Goal: Transaction & Acquisition: Purchase product/service

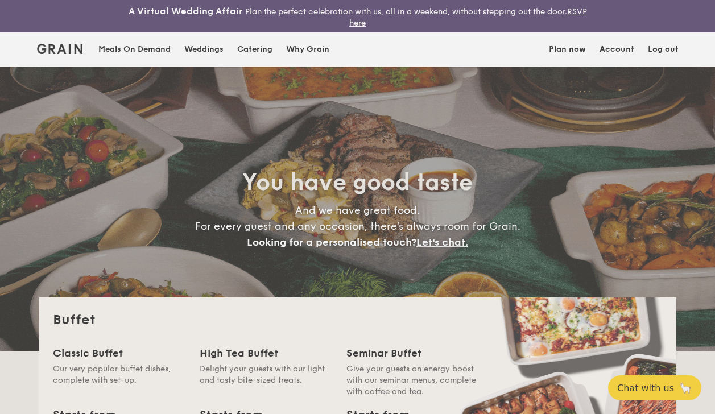
select select
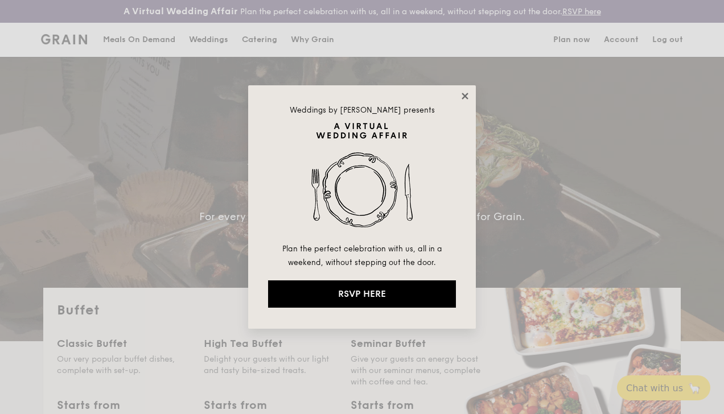
click at [468, 94] on icon at bounding box center [465, 96] width 10 height 10
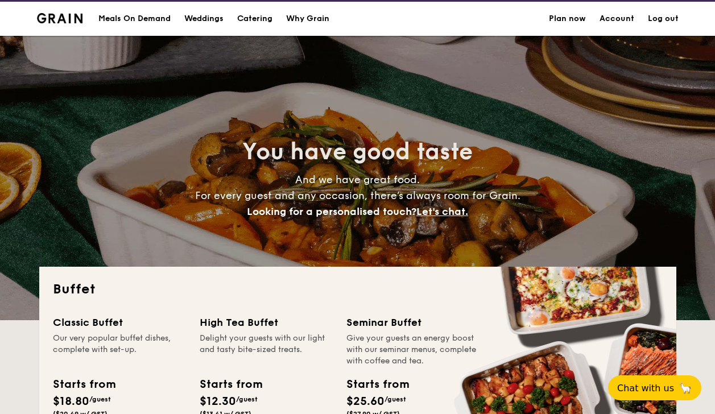
scroll to position [114, 0]
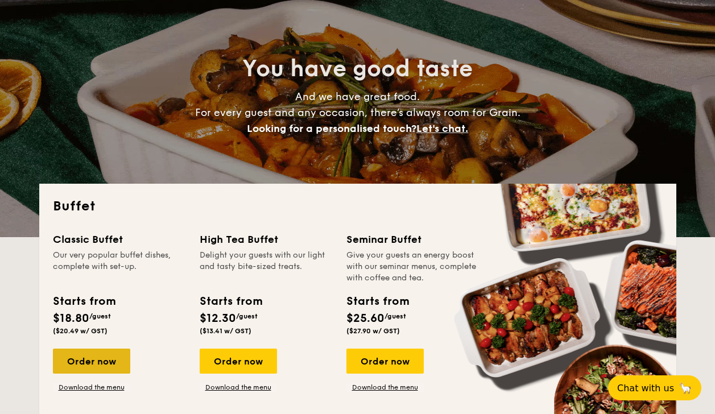
click at [82, 358] on div "Order now" at bounding box center [91, 361] width 77 height 25
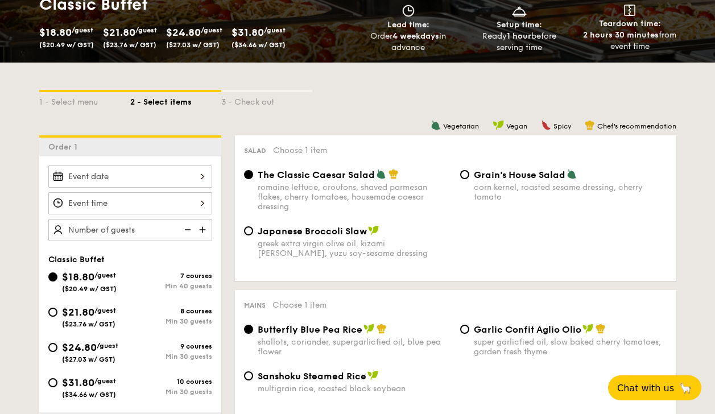
scroll to position [226, 0]
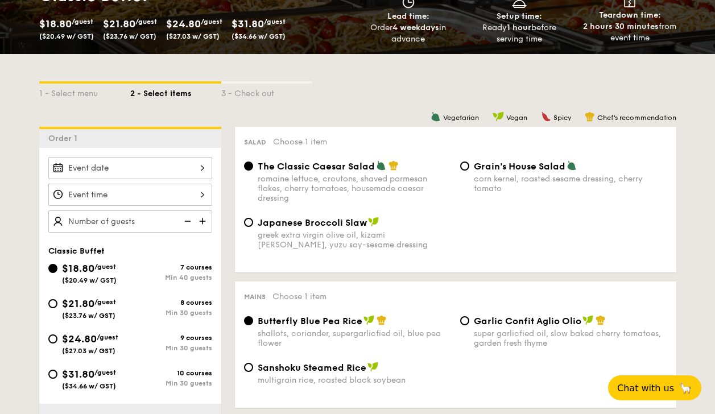
click at [183, 161] on input "Smoked Mesquite Whole Chicken brined in our in-house blend of herbs and spices,…" at bounding box center [130, 168] width 164 height 22
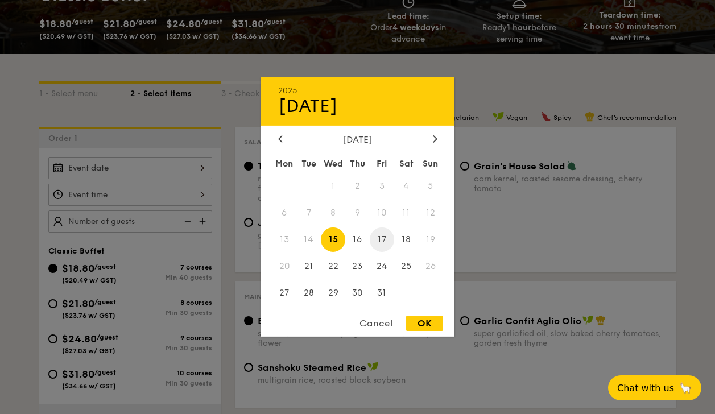
click at [382, 240] on span "17" at bounding box center [382, 240] width 24 height 24
click at [422, 329] on div "OK" at bounding box center [424, 323] width 37 height 15
type input "[DATE]"
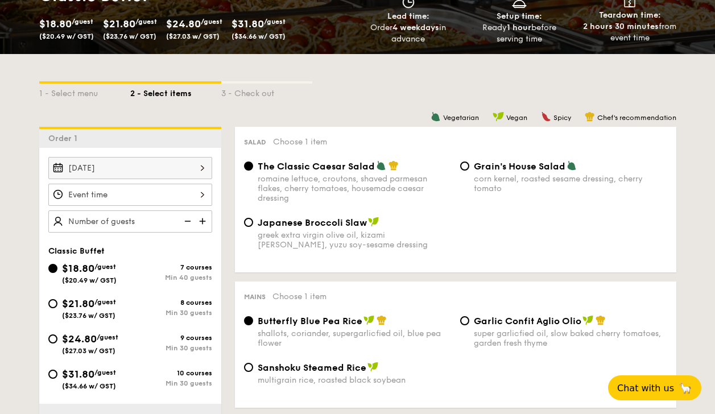
click at [147, 188] on input "Smoked Mesquite Whole Chicken brined in our in-house blend of herbs and spices,…" at bounding box center [130, 195] width 164 height 22
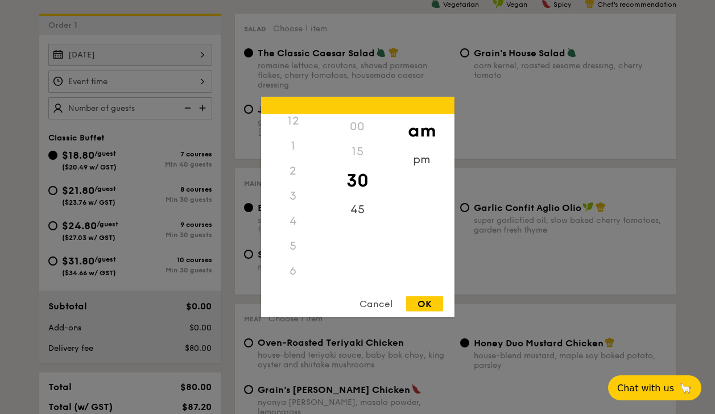
scroll to position [0, 0]
click at [296, 133] on div "12" at bounding box center [293, 126] width 64 height 25
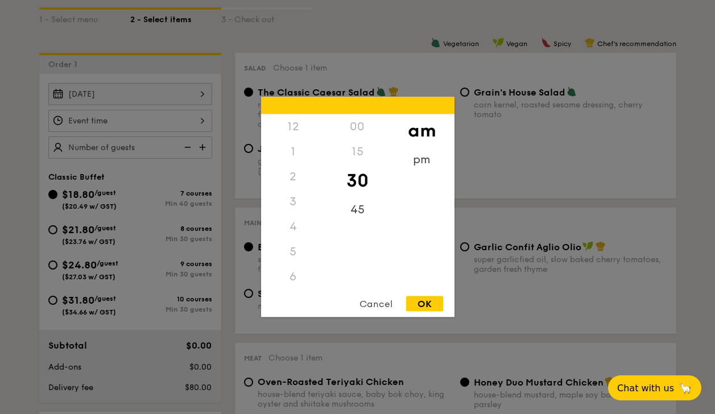
scroll to position [226, 0]
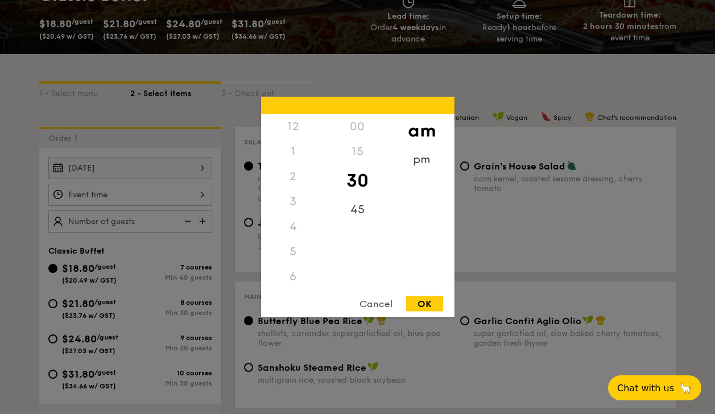
click at [292, 148] on div "1" at bounding box center [293, 151] width 64 height 25
click at [354, 129] on div "00" at bounding box center [357, 126] width 64 height 25
click at [290, 141] on div "1" at bounding box center [293, 151] width 64 height 25
click at [295, 128] on div "12" at bounding box center [293, 126] width 64 height 25
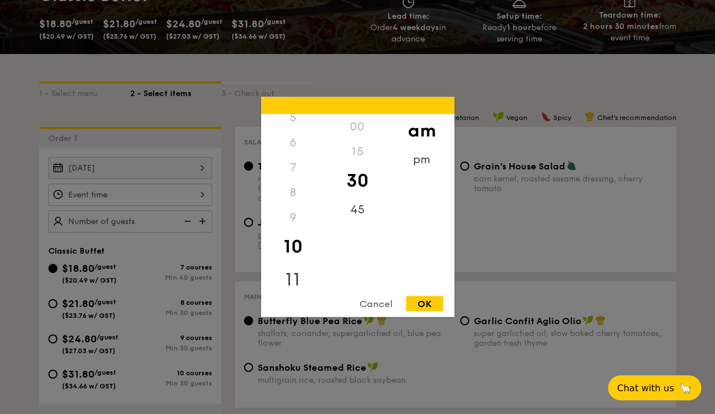
click at [291, 272] on div "11" at bounding box center [293, 279] width 64 height 33
click at [286, 128] on div "12" at bounding box center [293, 126] width 64 height 25
click at [289, 126] on div "12" at bounding box center [293, 126] width 64 height 25
click at [291, 125] on div "12" at bounding box center [293, 126] width 64 height 25
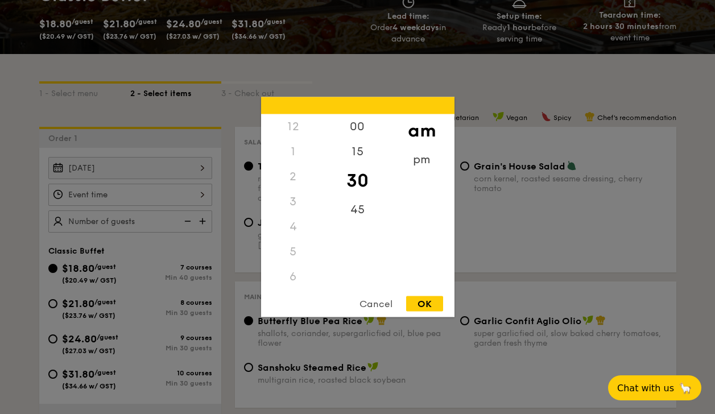
click at [290, 133] on div "12" at bounding box center [293, 126] width 64 height 25
click at [360, 184] on div "30" at bounding box center [357, 180] width 64 height 33
click at [354, 206] on div "45" at bounding box center [357, 213] width 64 height 33
click at [426, 298] on div "OK" at bounding box center [424, 303] width 37 height 15
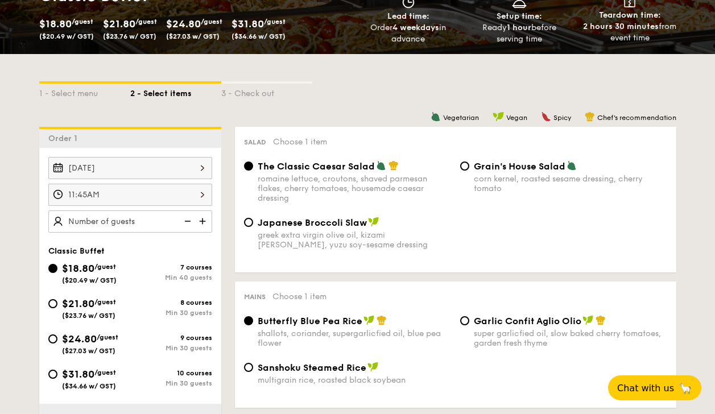
click at [199, 190] on input "11:45AM" at bounding box center [130, 195] width 164 height 22
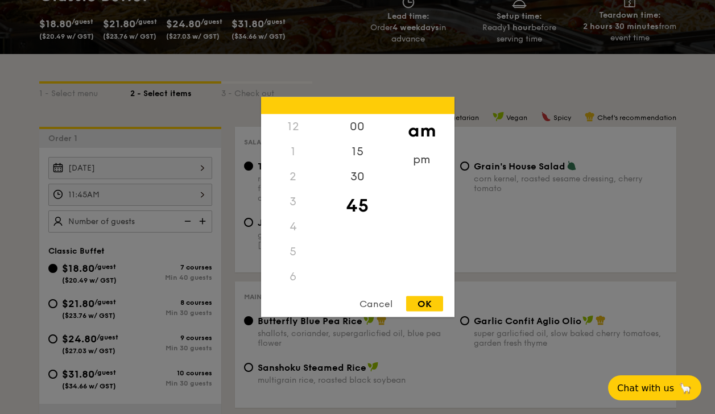
scroll to position [135, 0]
click at [419, 163] on div "pm" at bounding box center [422, 163] width 64 height 33
click at [359, 124] on div "00" at bounding box center [357, 130] width 64 height 33
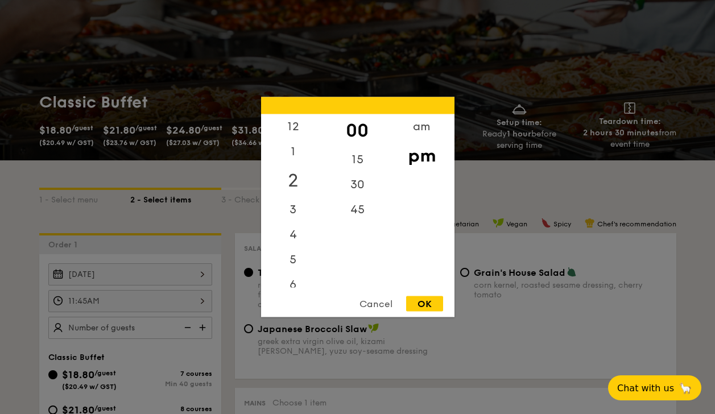
scroll to position [113, 0]
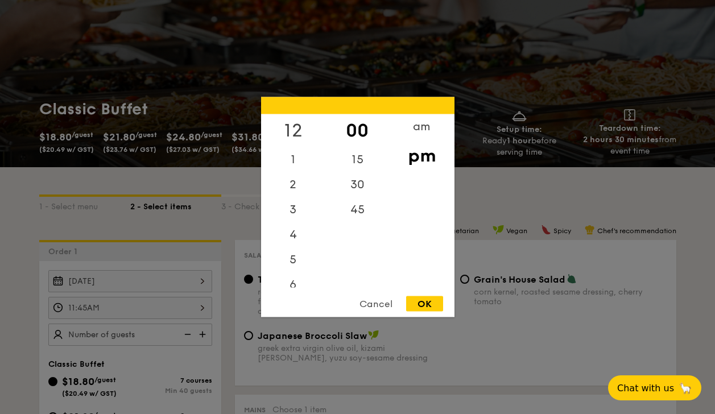
click at [299, 125] on div "12" at bounding box center [293, 130] width 64 height 33
click at [432, 297] on div "OK" at bounding box center [424, 303] width 37 height 15
type input "12:00PM"
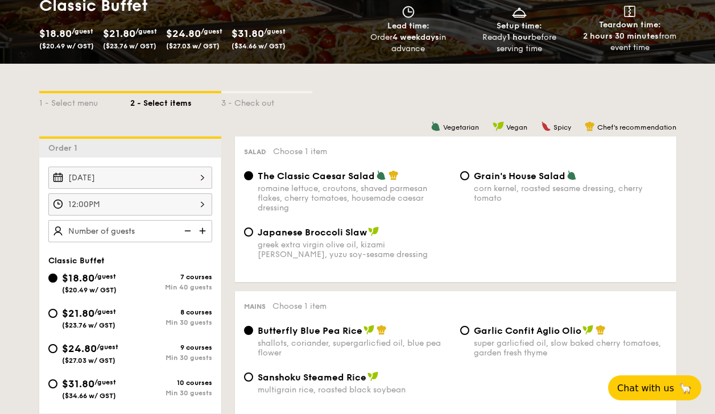
scroll to position [226, 0]
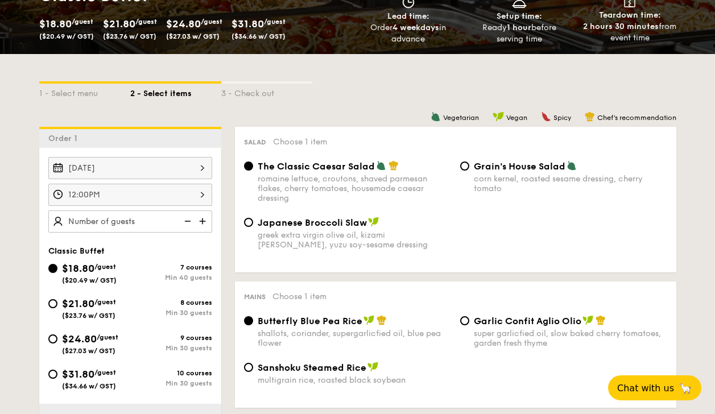
click at [155, 222] on input "text" at bounding box center [130, 222] width 164 height 22
click at [203, 220] on img at bounding box center [203, 222] width 17 height 22
drag, startPoint x: 155, startPoint y: 227, endPoint x: 149, endPoint y: 227, distance: 6.3
click at [149, 226] on input "40" at bounding box center [130, 222] width 164 height 22
type input "40 guests"
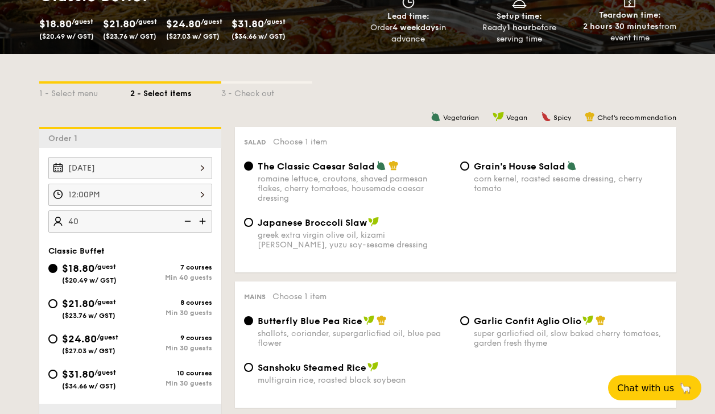
click at [150, 251] on div "Classic Buffet" at bounding box center [130, 251] width 164 height 10
click at [53, 302] on input "$21.80 /guest ($23.76 w/ GST) 8 courses Min 30 guests" at bounding box center [52, 303] width 9 height 9
radio input "true"
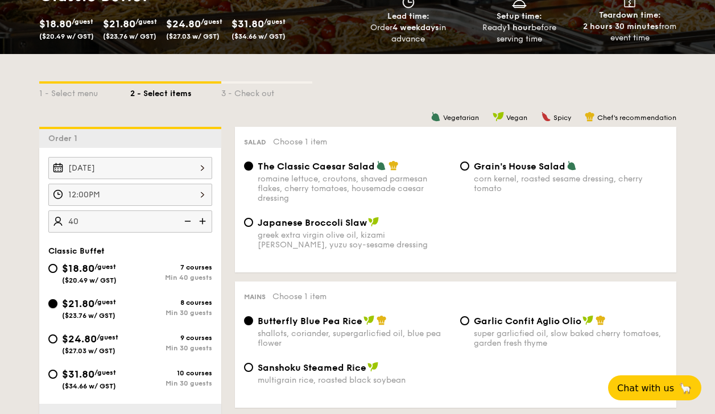
radio input "true"
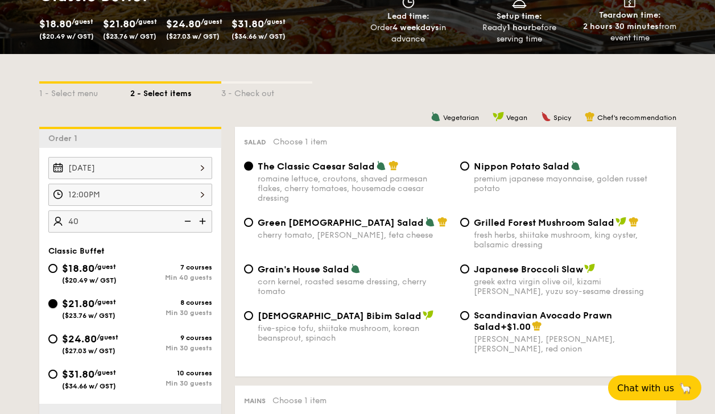
click at [49, 306] on input "$21.80 /guest ($23.76 w/ GST) 8 courses Min 30 guests" at bounding box center [52, 303] width 9 height 9
click at [304, 321] on div "Korean Bibim Salad five-spice tofu, shiitake mushroom, korean beansprout, spina…" at bounding box center [354, 326] width 193 height 33
click at [253, 320] on input "Korean Bibim Salad five-spice tofu, shiitake mushroom, korean beansprout, spina…" at bounding box center [248, 315] width 9 height 9
radio input "true"
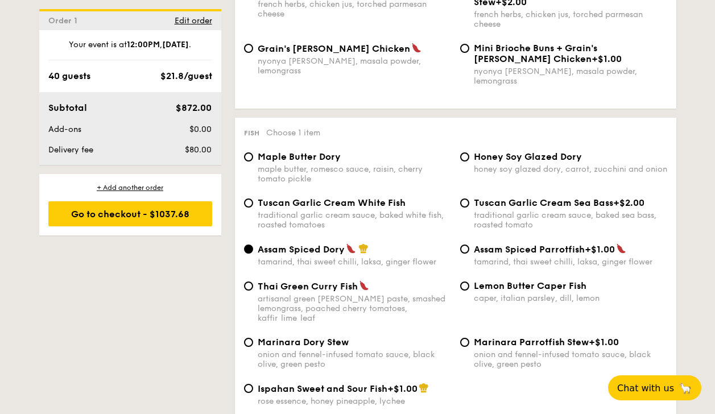
scroll to position [792, 0]
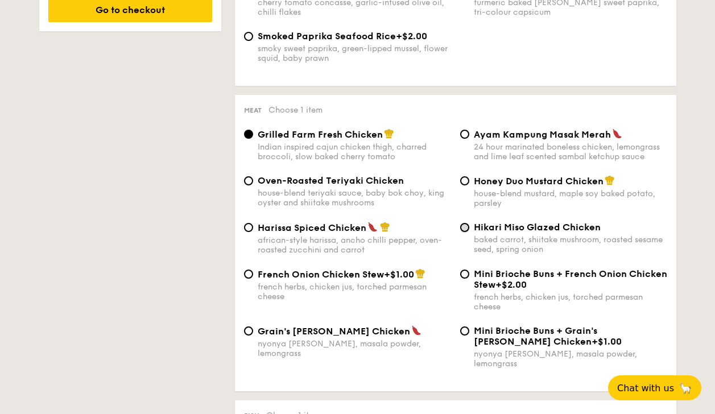
click at [467, 224] on input "Hikari Miso Glazed Chicken baked carrot, shiitake mushroom, roasted sesame seed…" at bounding box center [464, 227] width 9 height 9
radio input "true"
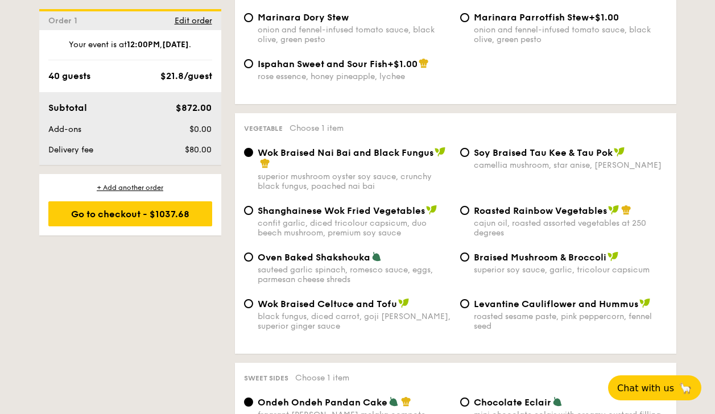
scroll to position [1414, 0]
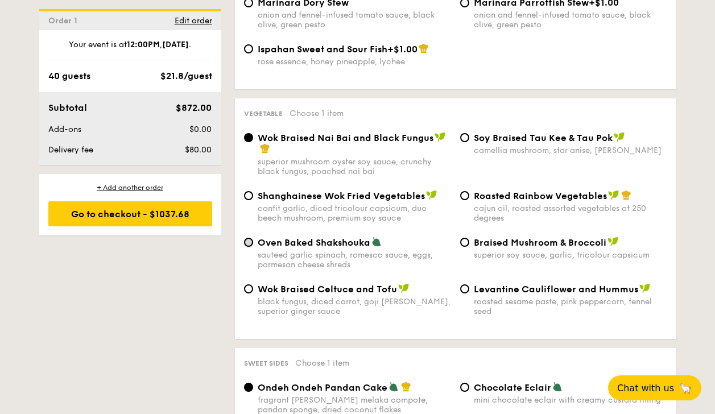
click at [250, 238] on input "Oven Baked Shakshouka sauteed garlic spinach, romesco sauce, eggs, parmesan che…" at bounding box center [248, 242] width 9 height 9
radio input "true"
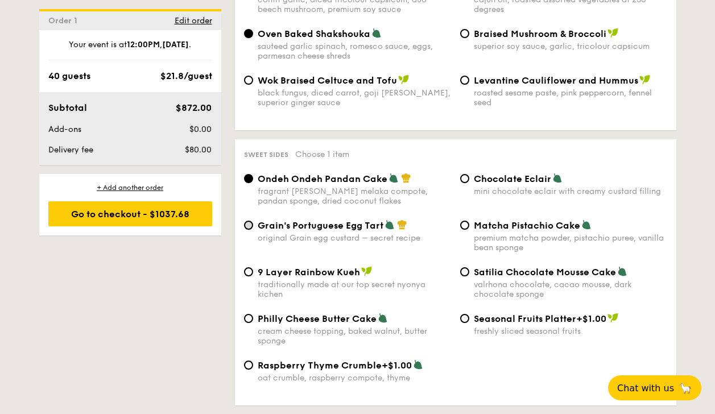
scroll to position [1641, 0]
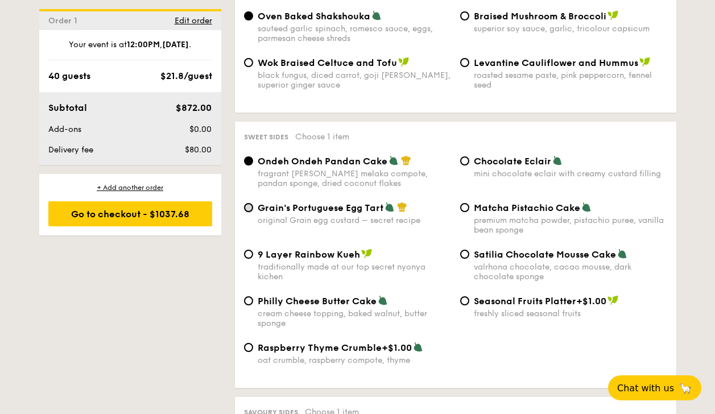
click at [250, 203] on input "Grain's Portuguese Egg Tart original Grain egg custard – secret recipe" at bounding box center [248, 207] width 9 height 9
radio input "true"
click at [465, 249] on div "Satilia Chocolate Mousse Cake valrhona chocolate, cacao mousse, dark chocolate …" at bounding box center [564, 265] width 216 height 33
click at [466, 250] on input "Satilia Chocolate Mousse Cake valrhona chocolate, cacao mousse, dark chocolate …" at bounding box center [464, 254] width 9 height 9
radio input "true"
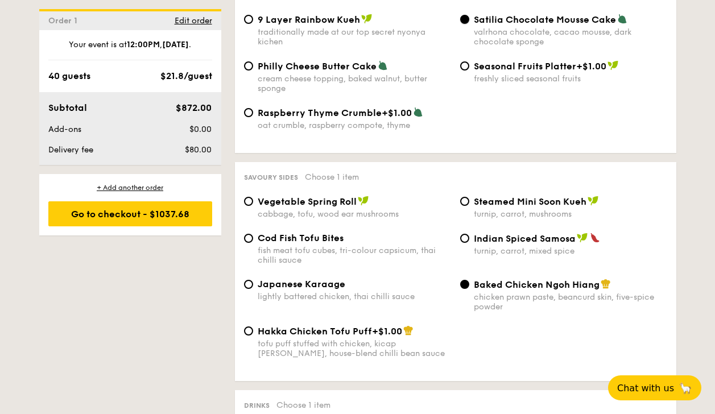
scroll to position [1924, 0]
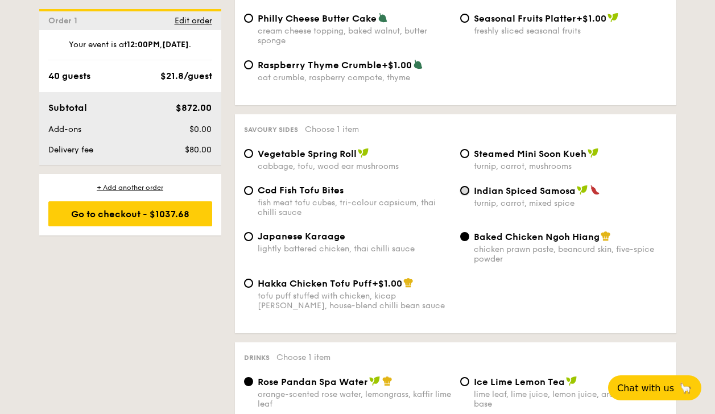
click at [461, 186] on input "Indian Spiced Samosa turnip, carrot, mixed spice" at bounding box center [464, 190] width 9 height 9
radio input "true"
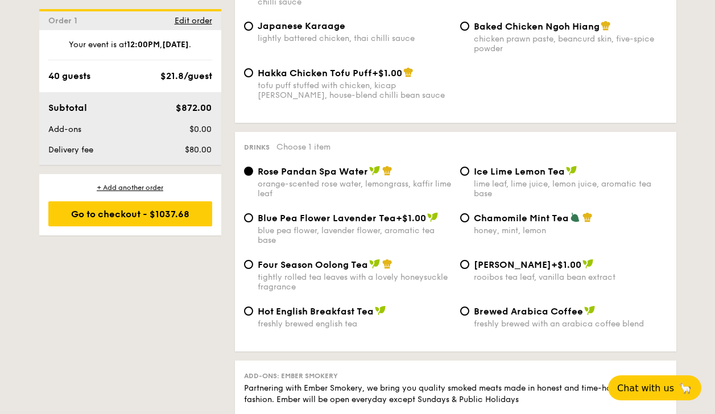
scroll to position [2150, 0]
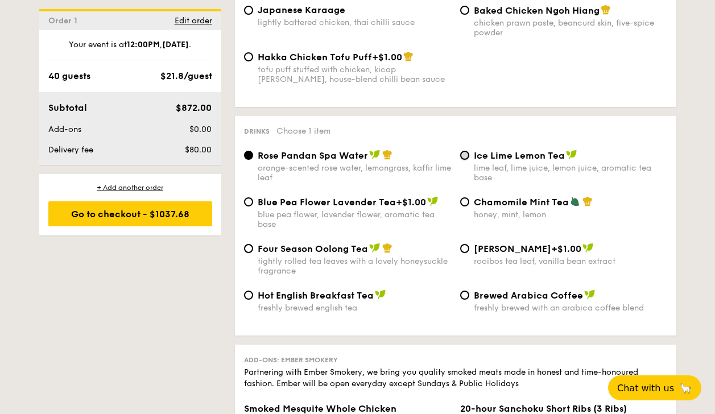
click at [466, 151] on input "Ice Lime Lemon Tea lime leaf, lime juice, lemon juice, aromatic tea base" at bounding box center [464, 155] width 9 height 9
radio input "true"
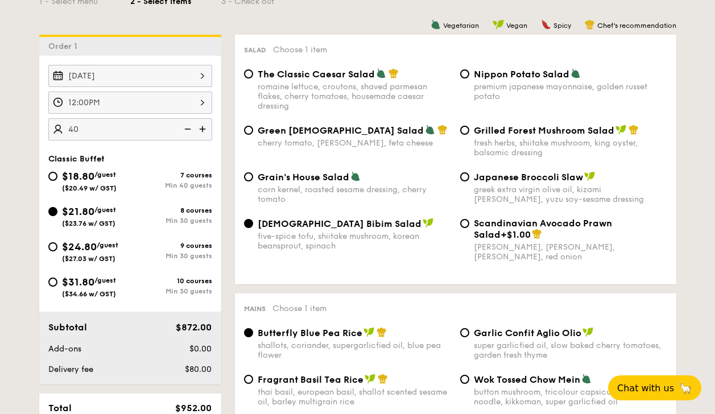
scroll to position [339, 0]
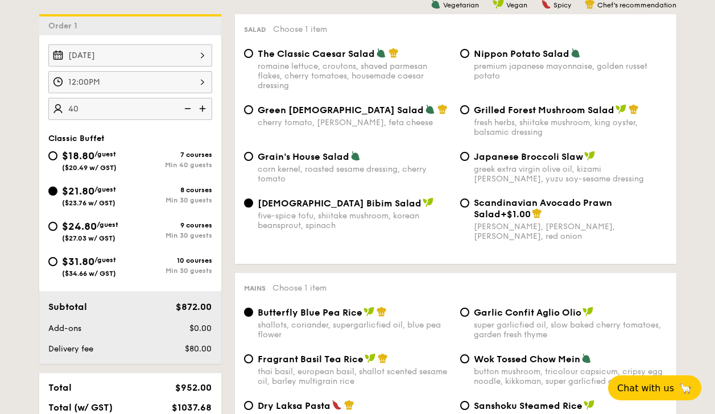
click at [470, 48] on div "Nippon Potato Salad premium japanese mayonnaise, golden russet potato" at bounding box center [564, 64] width 216 height 33
click at [465, 51] on input "Nippon Potato Salad premium japanese mayonnaise, golden russet potato" at bounding box center [464, 53] width 9 height 9
radio input "true"
click at [468, 108] on input "Grilled Forest Mushroom Salad fresh herbs, shiitake mushroom, king oyster, bals…" at bounding box center [464, 109] width 9 height 9
radio input "true"
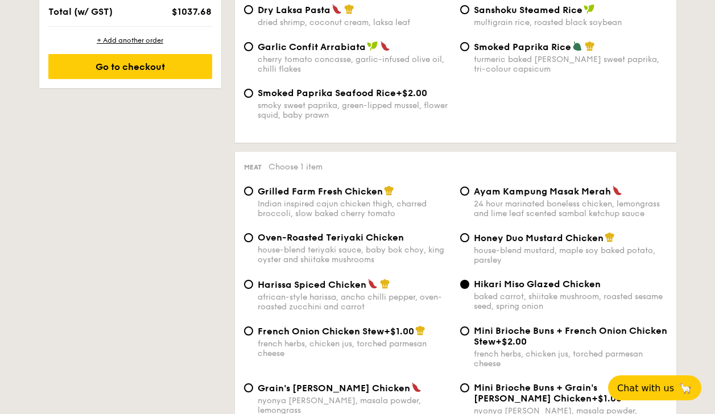
scroll to position [566, 0]
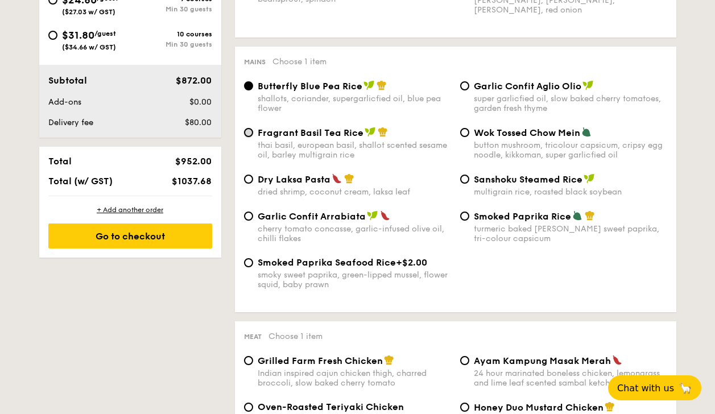
click at [248, 130] on input "Fragrant Basil Tea Rice thai basil, european basil, shallot scented sesame oil,…" at bounding box center [248, 132] width 9 height 9
radio input "true"
click at [256, 86] on div "Butterfly Blue Pea Rice shallots, coriander, supergarlicfied oil, blue pea flow…" at bounding box center [348, 96] width 216 height 33
click at [249, 87] on input "Butterfly Blue Pea Rice shallots, coriander, supergarlicfied oil, blue pea flow…" at bounding box center [248, 85] width 9 height 9
radio input "true"
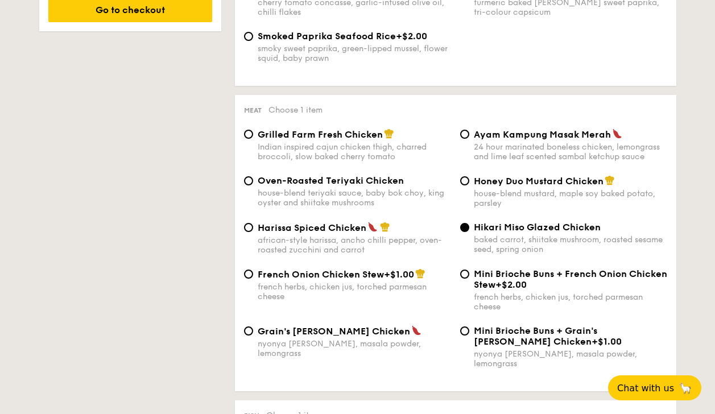
scroll to position [848, 0]
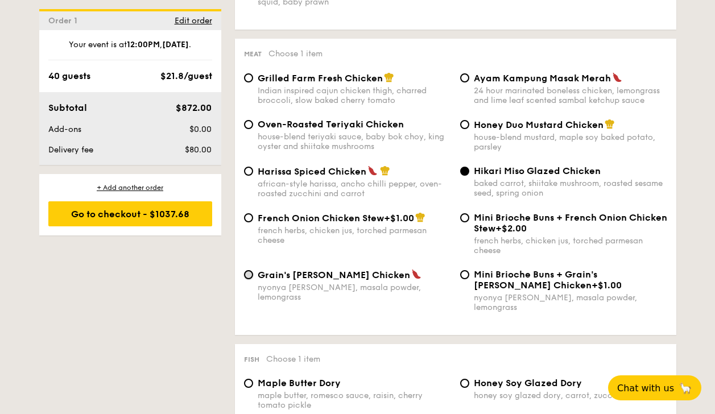
click at [249, 275] on input "Grain's [PERSON_NAME] Chicken nyonya [PERSON_NAME], masala powder, lemongrass" at bounding box center [248, 274] width 9 height 9
radio input "true"
click at [475, 123] on span "Honey Duo Mustard Chicken" at bounding box center [539, 124] width 130 height 11
click at [469, 123] on input "Honey Duo Mustard Chicken house-blend mustard, maple soy baked potato, parsley" at bounding box center [464, 124] width 9 height 9
radio input "true"
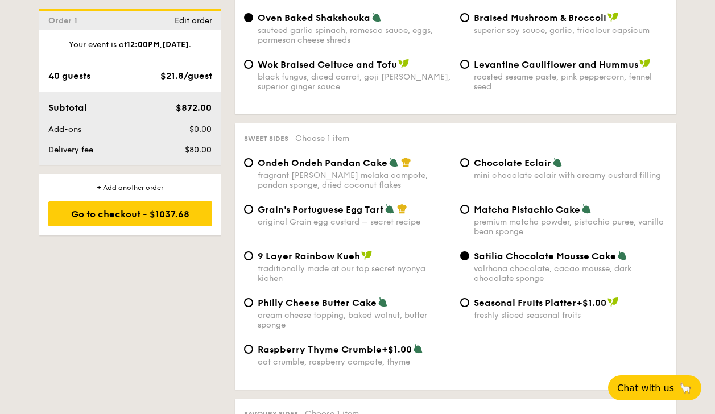
scroll to position [1641, 0]
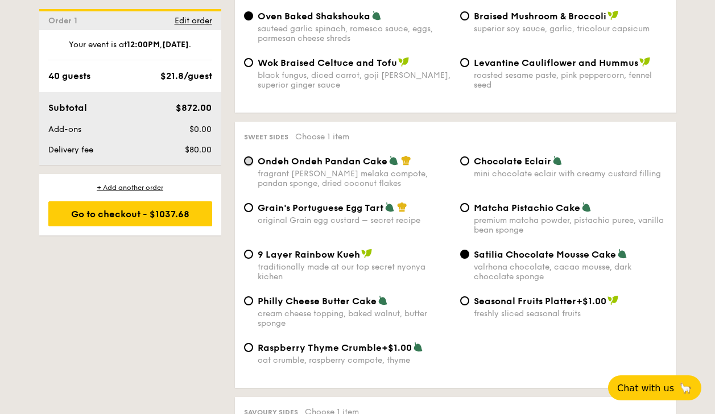
click at [249, 156] on input "Ondeh Ondeh Pandan Cake fragrant [PERSON_NAME] melaka compote, pandan sponge, d…" at bounding box center [248, 160] width 9 height 9
radio input "true"
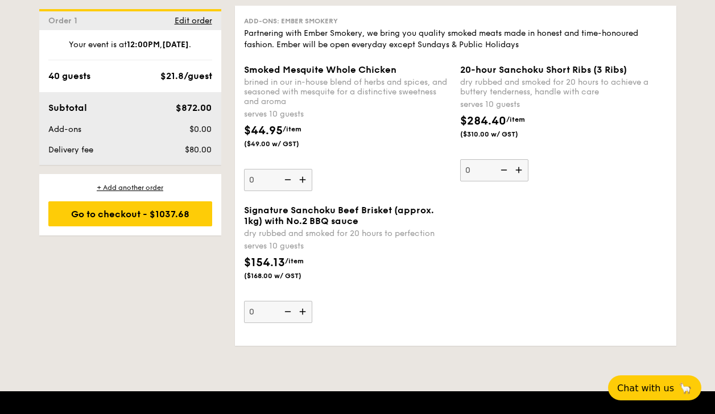
scroll to position [2433, 0]
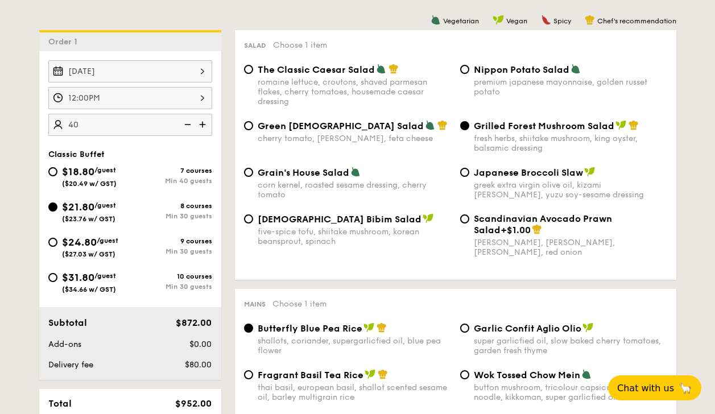
scroll to position [339, 0]
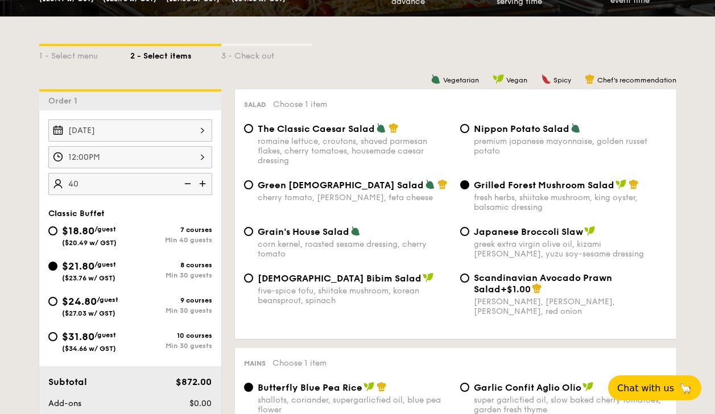
scroll to position [226, 0]
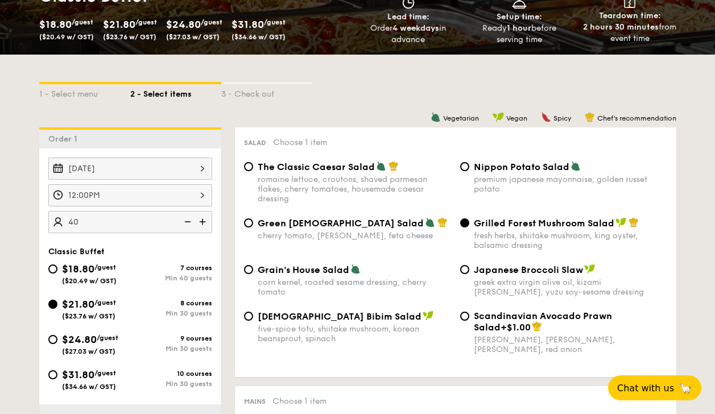
click at [204, 222] on img at bounding box center [203, 222] width 17 height 22
click at [203, 222] on img at bounding box center [203, 222] width 17 height 22
click at [185, 221] on img at bounding box center [186, 222] width 17 height 22
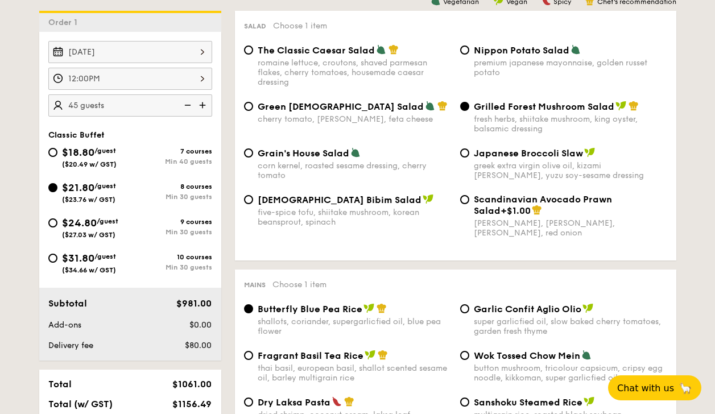
scroll to position [339, 0]
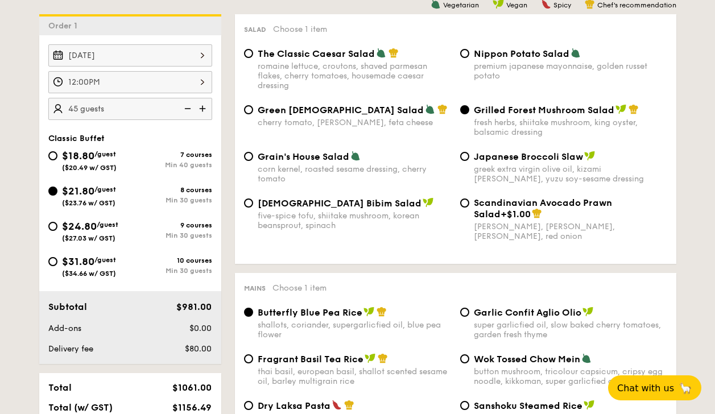
click at [206, 106] on img at bounding box center [203, 109] width 17 height 22
type input "50 guests"
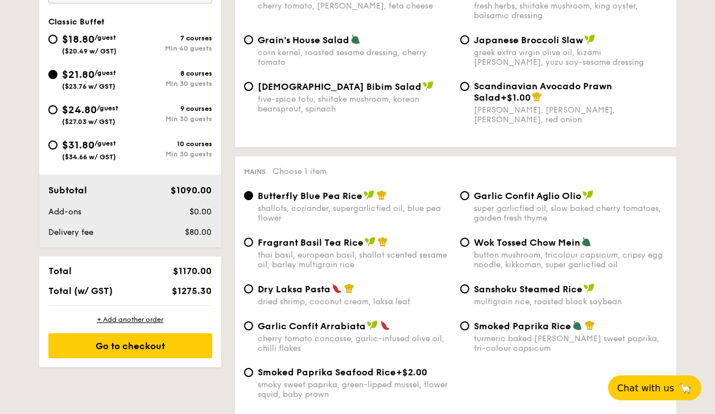
scroll to position [452, 0]
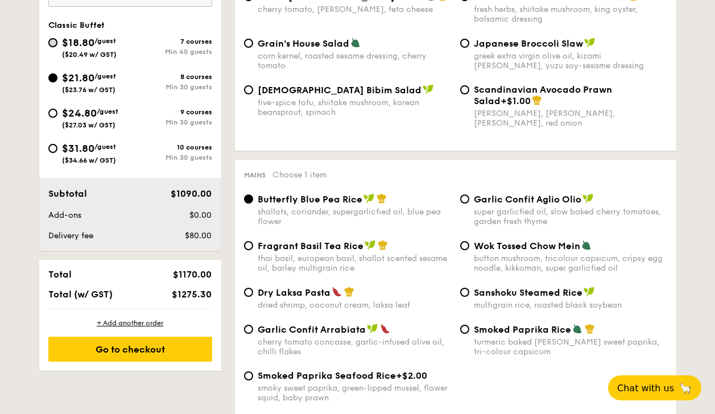
click at [52, 42] on input "$18.80 /guest ($20.49 w/ GST) 7 courses Min 40 guests" at bounding box center [52, 42] width 9 height 9
radio input "true"
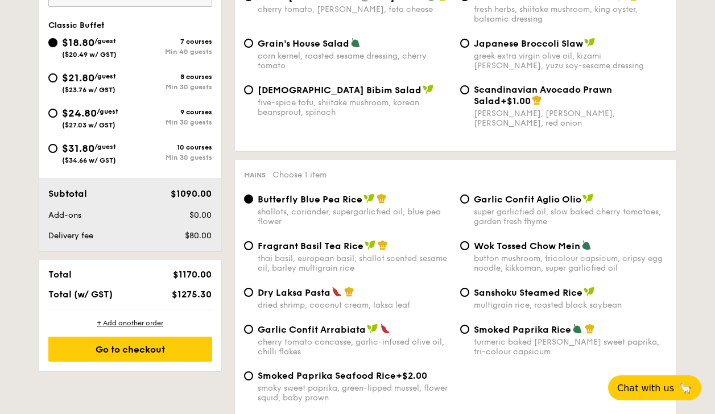
radio input "true"
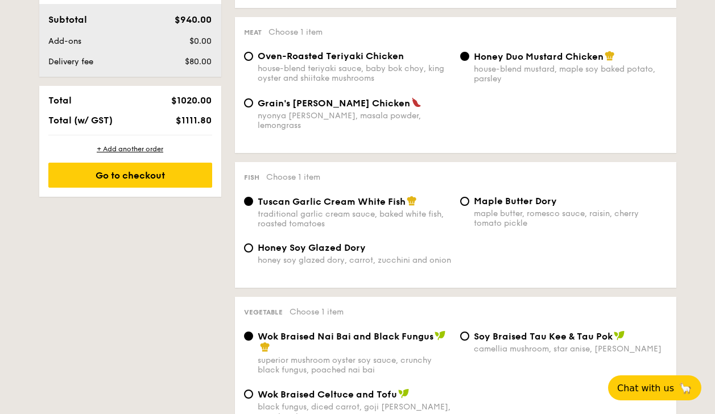
scroll to position [453, 0]
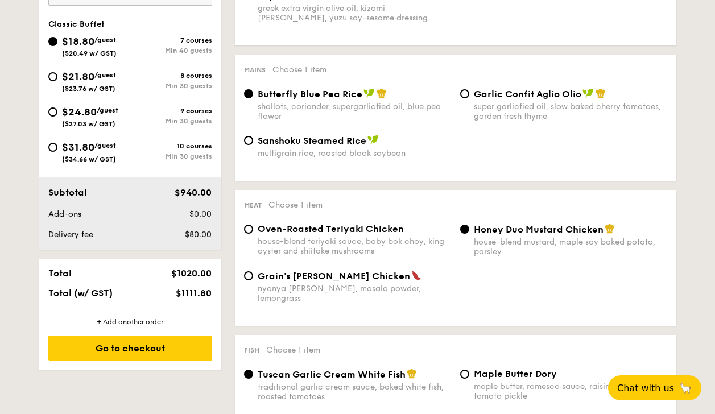
click at [57, 75] on div "$21.80 /guest ($23.76 w/ GST)" at bounding box center [89, 81] width 82 height 24
click at [57, 75] on input "$21.80 /guest ($23.76 w/ GST) 8 courses Min 30 guests" at bounding box center [52, 76] width 9 height 9
radio input "true"
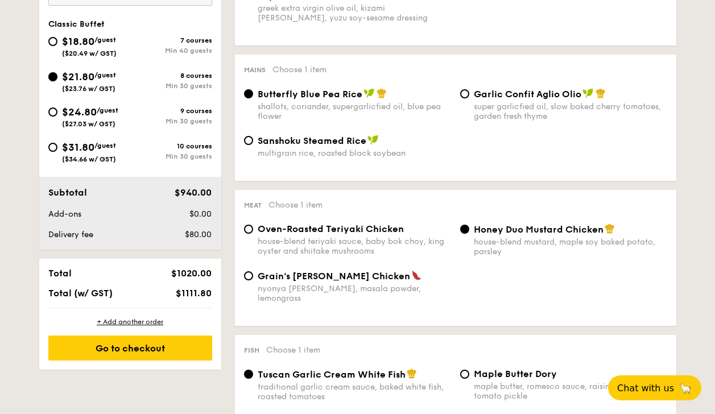
radio input "true"
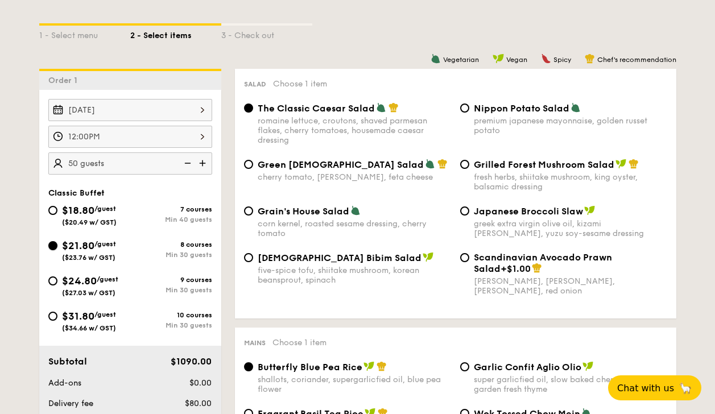
scroll to position [283, 0]
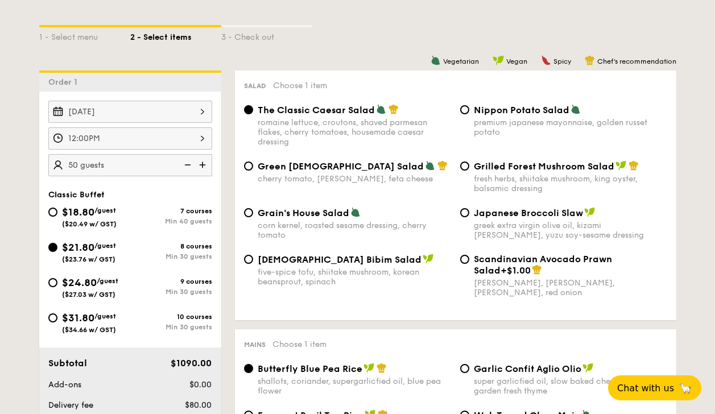
click at [468, 170] on div "Grilled Forest Mushroom Salad fresh herbs, shiitake mushroom, king oyster, bals…" at bounding box center [564, 176] width 216 height 33
click at [464, 162] on input "Grilled Forest Mushroom Salad fresh herbs, shiitake mushroom, king oyster, bals…" at bounding box center [464, 166] width 9 height 9
radio input "true"
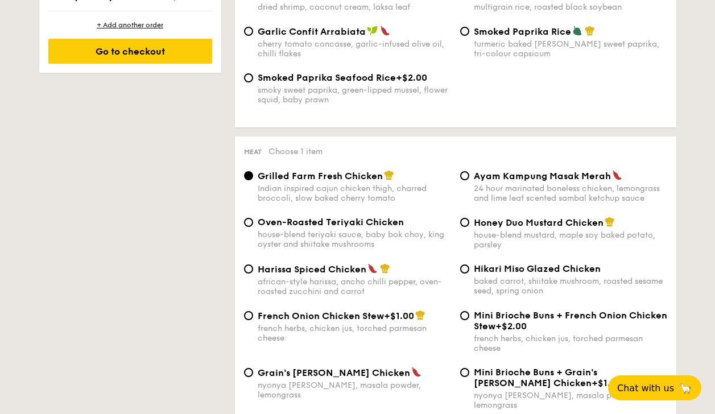
scroll to position [792, 0]
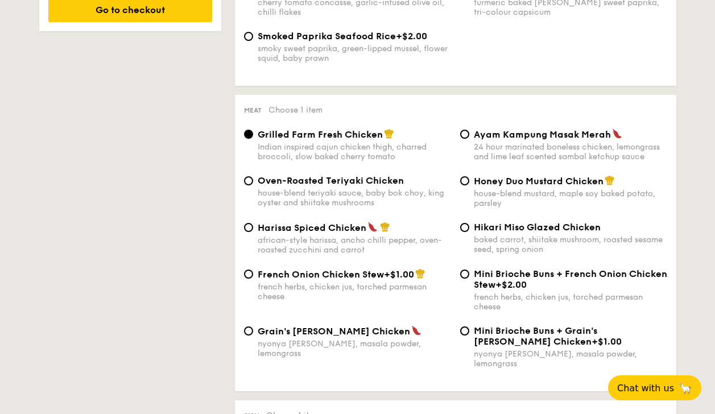
click at [258, 332] on span "Grain's [PERSON_NAME] Chicken" at bounding box center [334, 331] width 152 height 11
click at [253, 332] on input "Grain's [PERSON_NAME] Chicken nyonya [PERSON_NAME], masala powder, lemongrass" at bounding box center [248, 331] width 9 height 9
radio input "true"
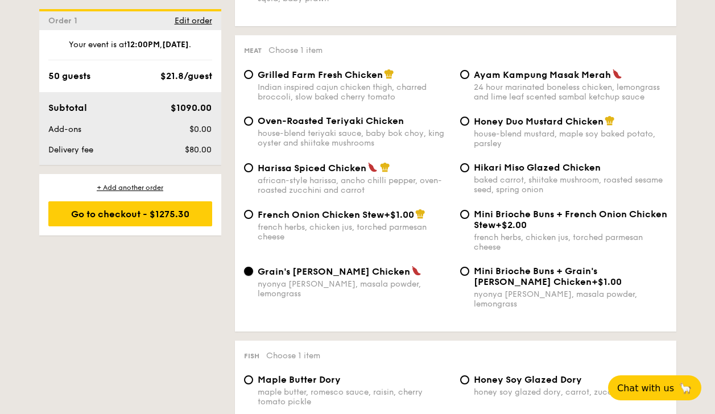
scroll to position [848, 0]
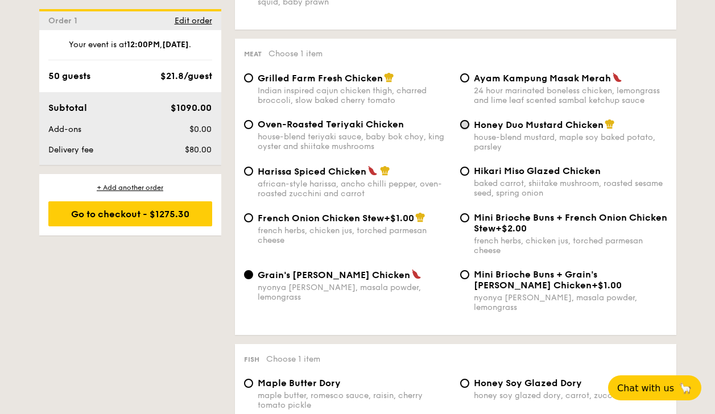
click at [465, 122] on input "Honey Duo Mustard Chicken house-blend mustard, maple soy baked potato, parsley" at bounding box center [464, 124] width 9 height 9
radio input "true"
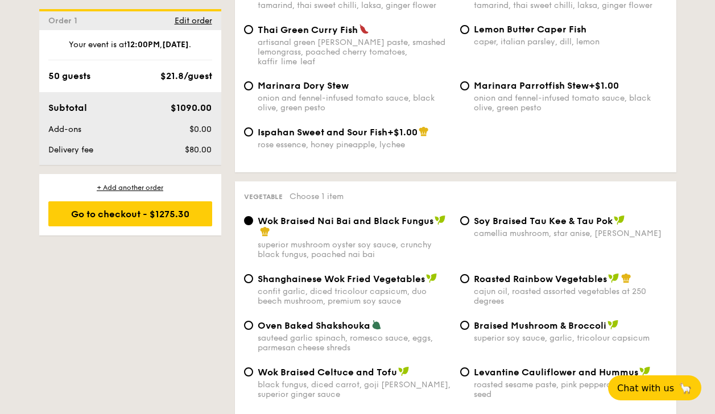
scroll to position [1358, 0]
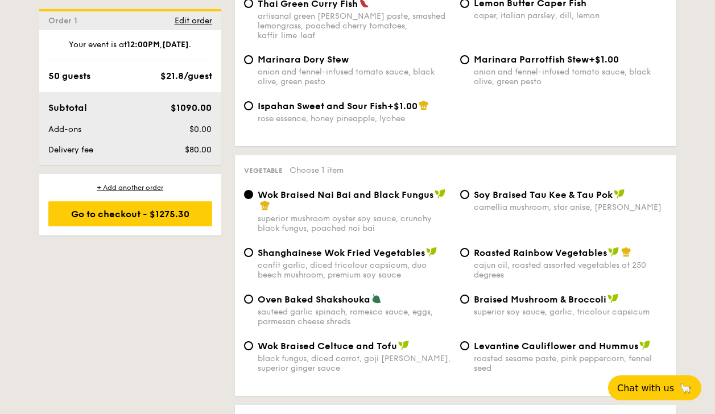
click at [272, 294] on span "Oven Baked Shakshouka" at bounding box center [314, 299] width 113 height 11
click at [253, 295] on input "Oven Baked Shakshouka sauteed garlic spinach, romesco sauce, eggs, parmesan che…" at bounding box center [248, 299] width 9 height 9
radio input "true"
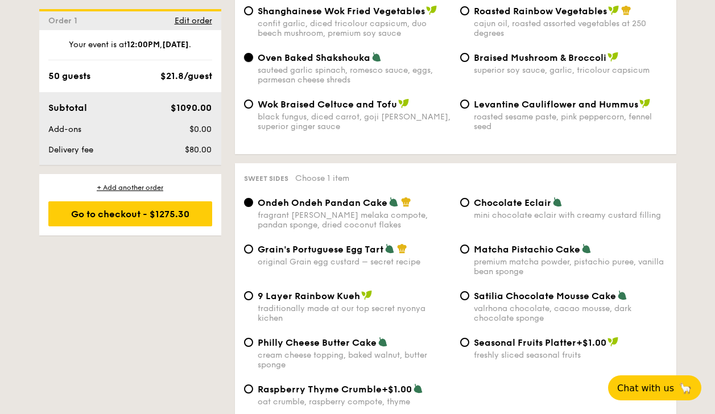
scroll to position [1641, 0]
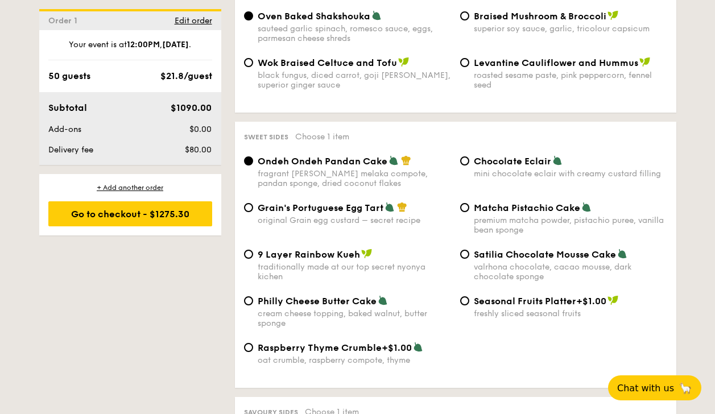
click at [463, 249] on div "Satilia Chocolate Mousse Cake valrhona chocolate, cacao mousse, dark chocolate …" at bounding box center [564, 265] width 216 height 33
click at [467, 250] on input "Satilia Chocolate Mousse Cake valrhona chocolate, cacao mousse, dark chocolate …" at bounding box center [464, 254] width 9 height 9
radio input "true"
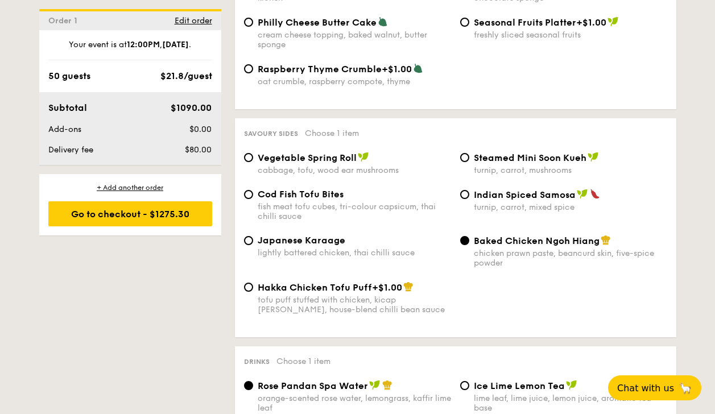
scroll to position [1924, 0]
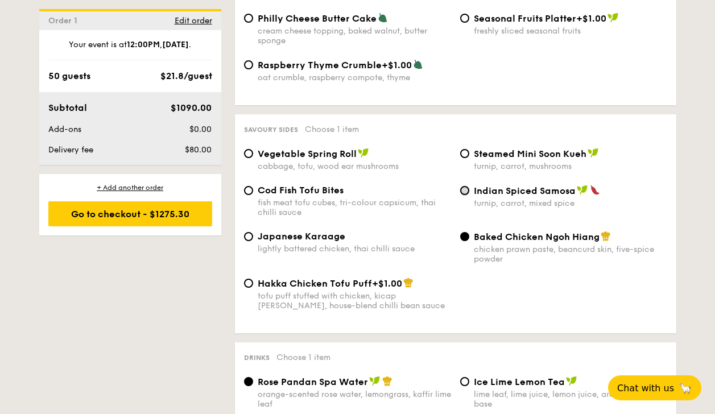
click at [463, 186] on input "Indian Spiced Samosa turnip, carrot, mixed spice" at bounding box center [464, 190] width 9 height 9
radio input "true"
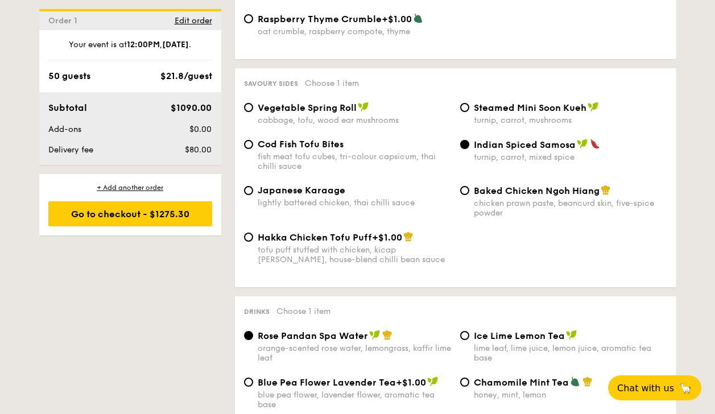
scroll to position [2093, 0]
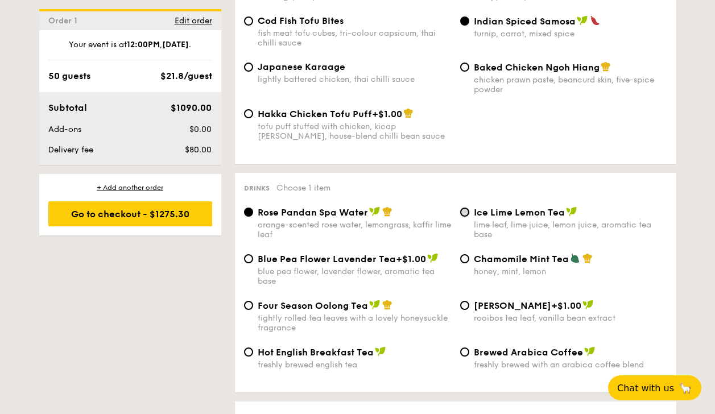
click at [465, 208] on input "Ice Lime Lemon Tea lime leaf, lime juice, lemon juice, aromatic tea base" at bounding box center [464, 212] width 9 height 9
radio input "true"
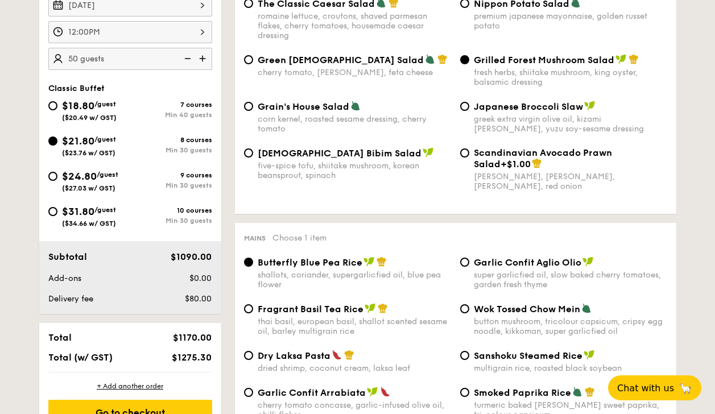
scroll to position [611, 0]
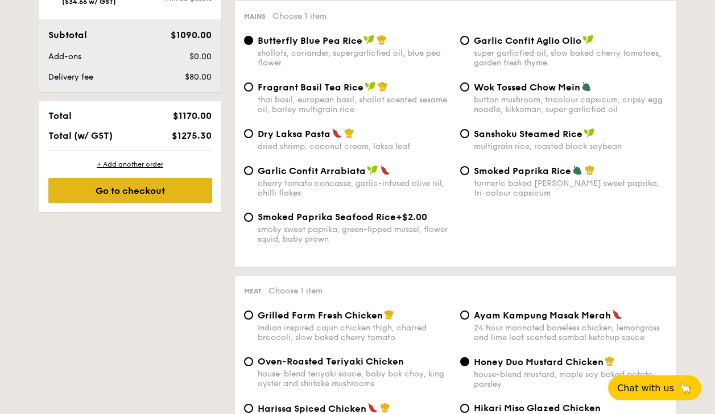
click at [185, 196] on div "Go to checkout" at bounding box center [130, 190] width 164 height 25
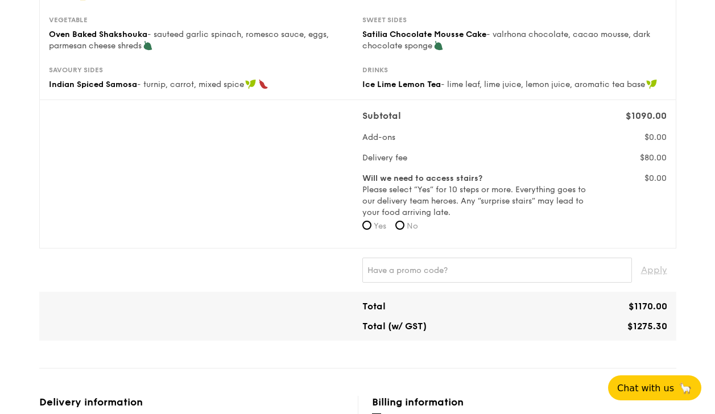
scroll to position [343, 0]
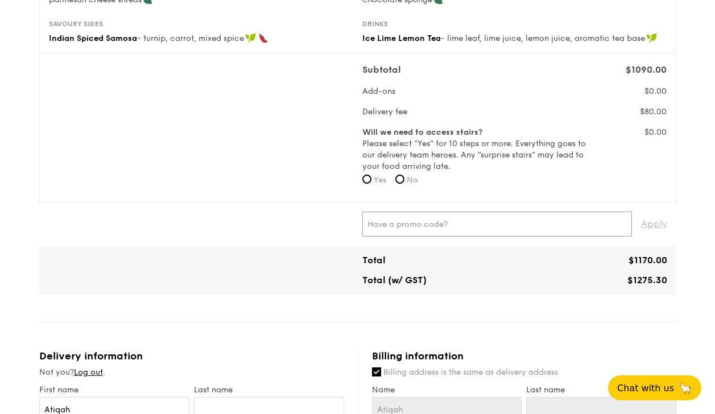
click at [427, 229] on input "text" at bounding box center [497, 224] width 270 height 25
type input "WELCOMEFEAST"
click at [658, 228] on span "Apply" at bounding box center [654, 224] width 26 height 25
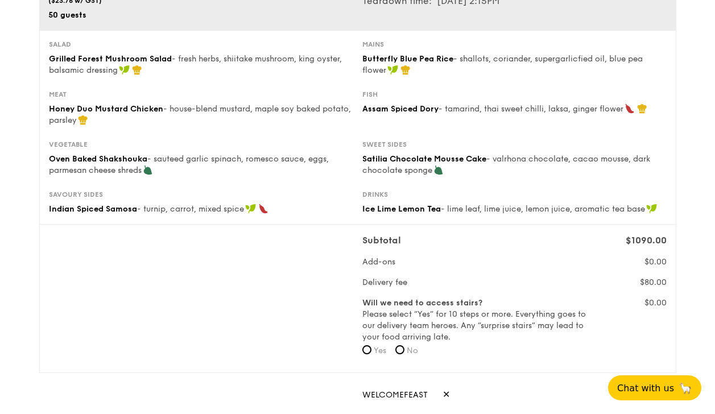
scroll to position [228, 0]
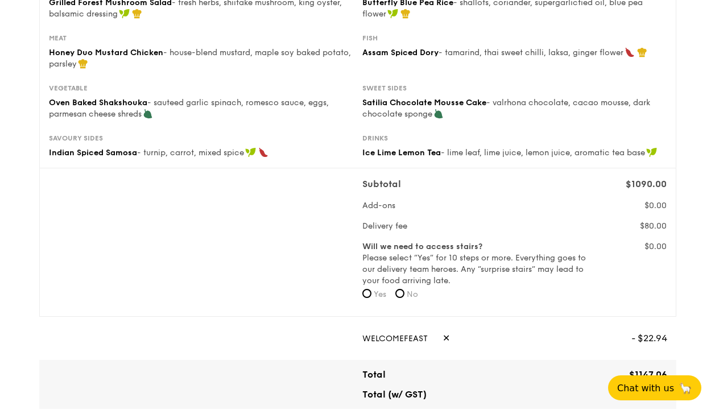
click at [405, 297] on label "No" at bounding box center [406, 294] width 23 height 11
click at [405, 297] on input "No" at bounding box center [399, 293] width 9 height 9
radio input "true"
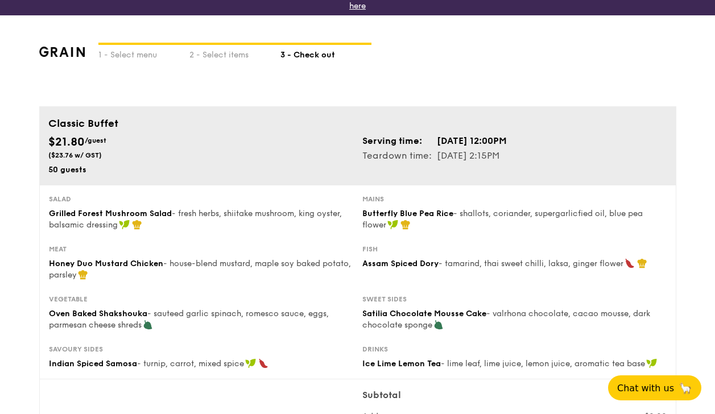
scroll to position [0, 0]
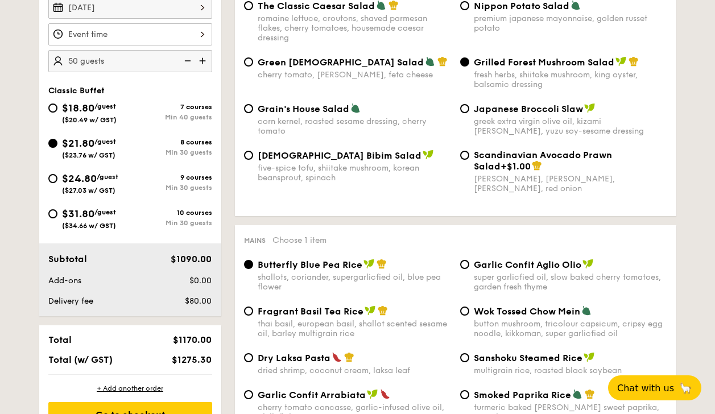
scroll to position [396, 0]
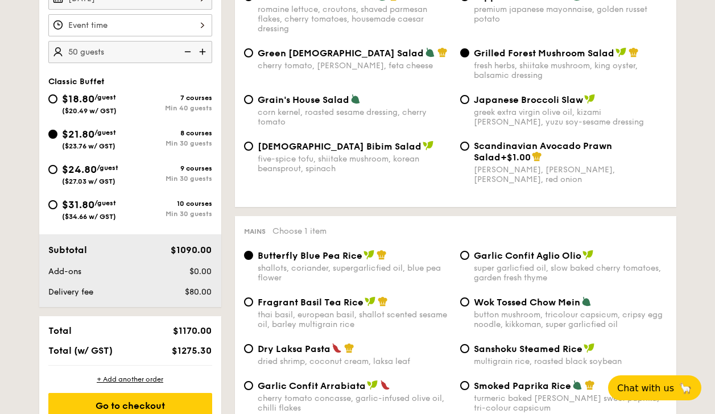
click at [82, 169] on span "$24.80" at bounding box center [79, 169] width 35 height 13
click at [57, 169] on input "$24.80 /guest ($27.03 w/ GST) 9 courses Min 30 guests" at bounding box center [52, 169] width 9 height 9
radio input "true"
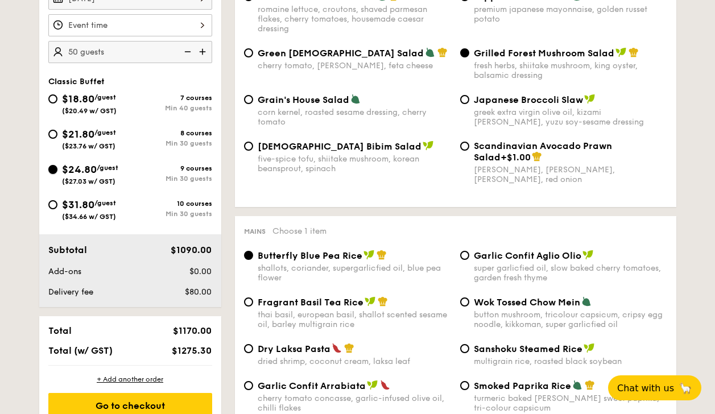
radio input "true"
radio input "false"
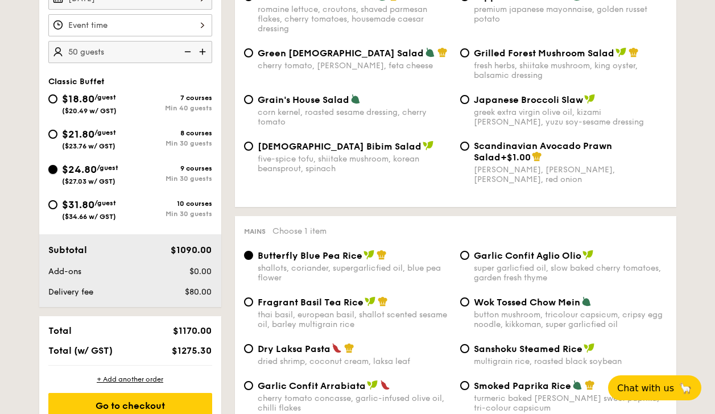
radio input "true"
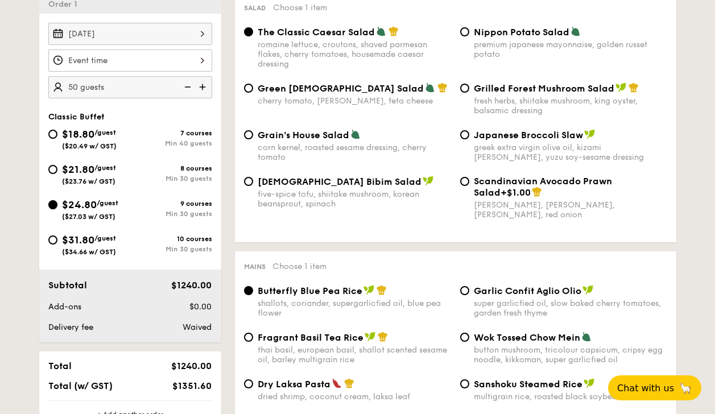
scroll to position [339, 0]
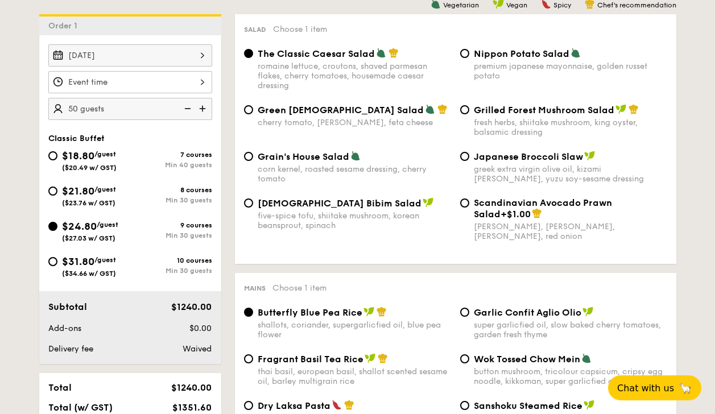
click at [185, 105] on img at bounding box center [186, 109] width 17 height 22
click at [186, 105] on img at bounding box center [186, 109] width 17 height 22
click at [205, 108] on img at bounding box center [203, 109] width 17 height 22
type input "45 guests"
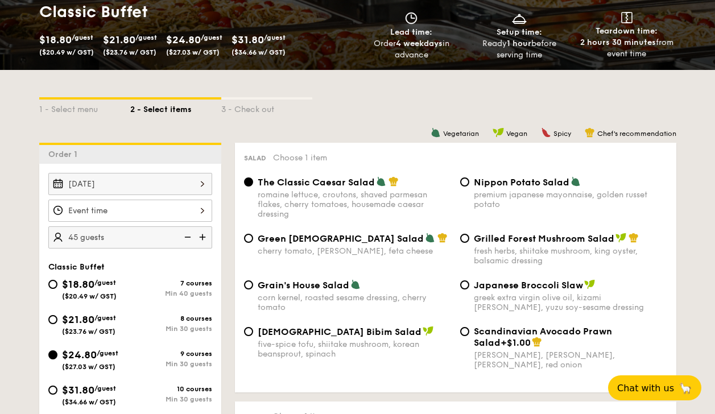
scroll to position [226, 0]
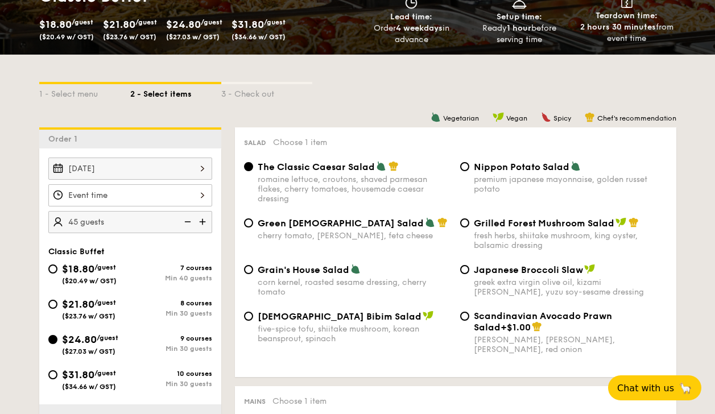
click at [464, 232] on div "Grilled Forest Mushroom Salad fresh herbs, shiitake mushroom, king oyster, bals…" at bounding box center [564, 233] width 216 height 33
click at [467, 225] on input "Grilled Forest Mushroom Salad fresh herbs, shiitake mushroom, king oyster, bals…" at bounding box center [464, 222] width 9 height 9
radio input "true"
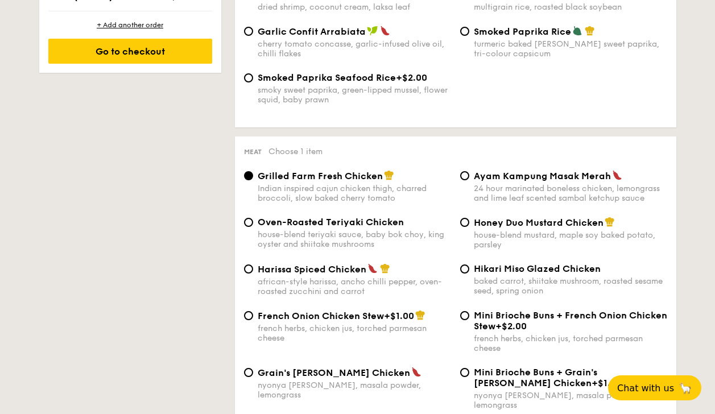
scroll to position [792, 0]
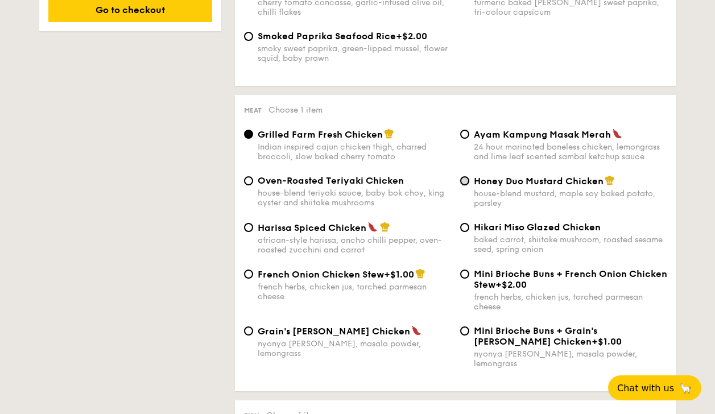
click at [463, 181] on input "Honey Duo Mustard Chicken house-blend mustard, maple soy baked potato, parsley" at bounding box center [464, 180] width 9 height 9
radio input "true"
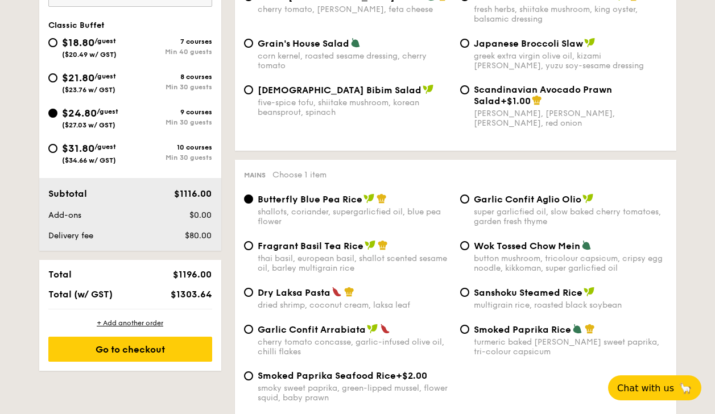
scroll to position [283, 0]
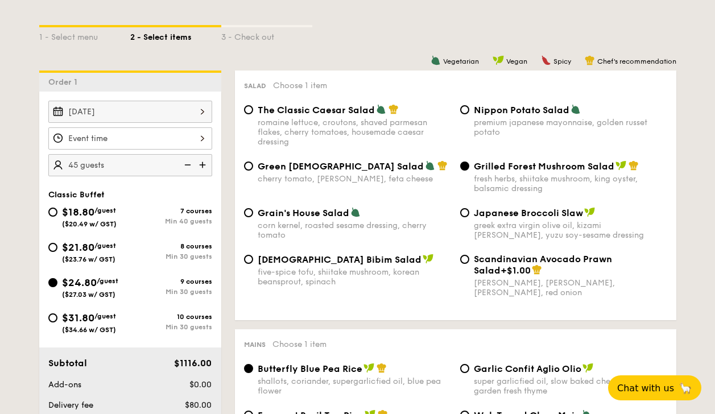
click at [201, 164] on img at bounding box center [203, 165] width 17 height 22
type input "50 guests"
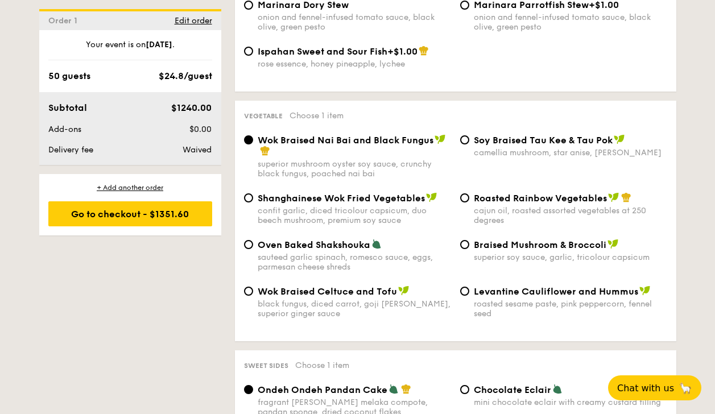
scroll to position [1414, 0]
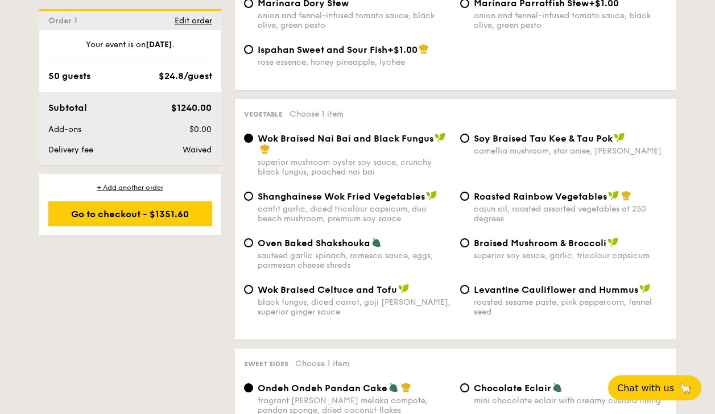
click at [255, 237] on div "Oven Baked Shakshouka sauteed garlic spinach, romesco sauce, eggs, parmesan che…" at bounding box center [348, 253] width 216 height 33
click at [247, 238] on input "Oven Baked Shakshouka sauteed garlic spinach, romesco sauce, eggs, parmesan che…" at bounding box center [248, 242] width 9 height 9
radio input "true"
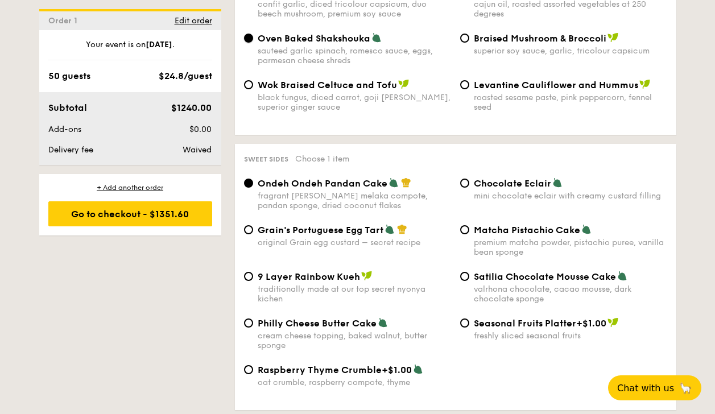
scroll to position [1640, 0]
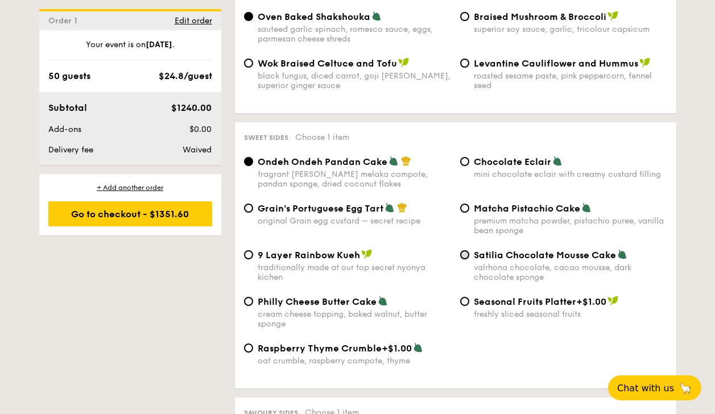
click at [463, 250] on input "Satilia Chocolate Mousse Cake valrhona chocolate, cacao mousse, dark chocolate …" at bounding box center [464, 254] width 9 height 9
radio input "true"
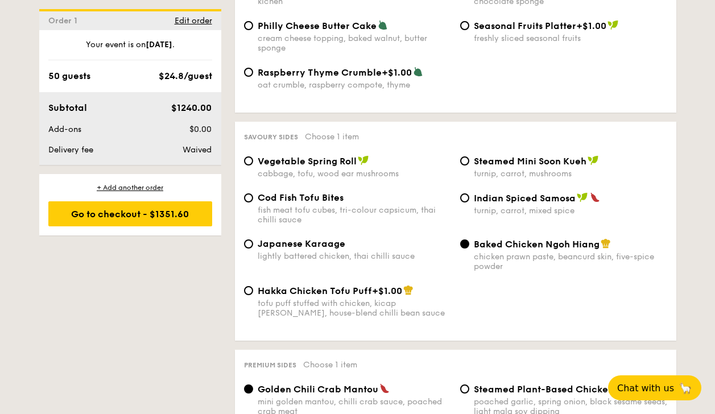
scroll to position [1923, 0]
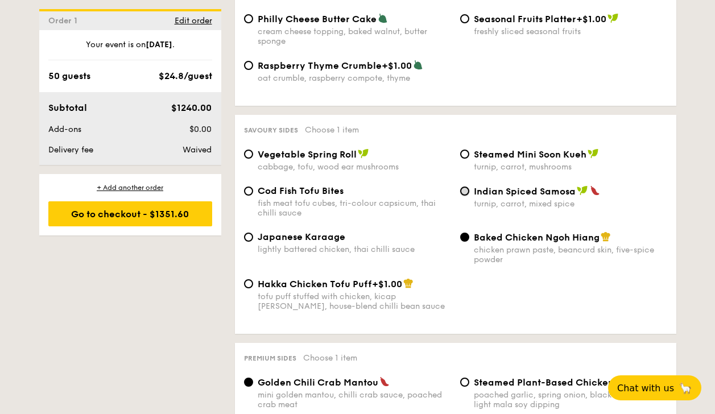
click at [468, 187] on input "Indian Spiced Samosa turnip, carrot, mixed spice" at bounding box center [464, 191] width 9 height 9
radio input "true"
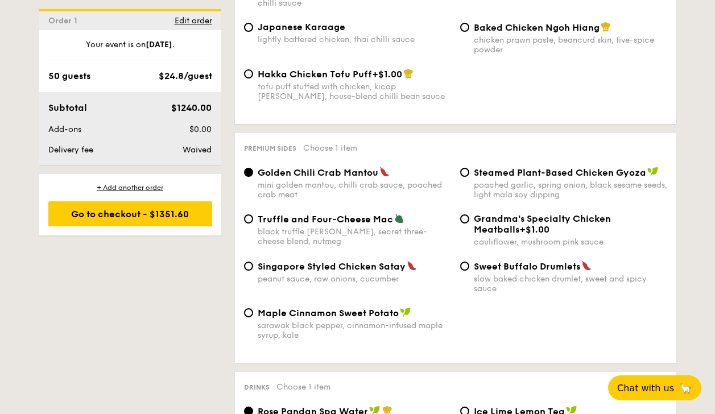
scroll to position [2150, 0]
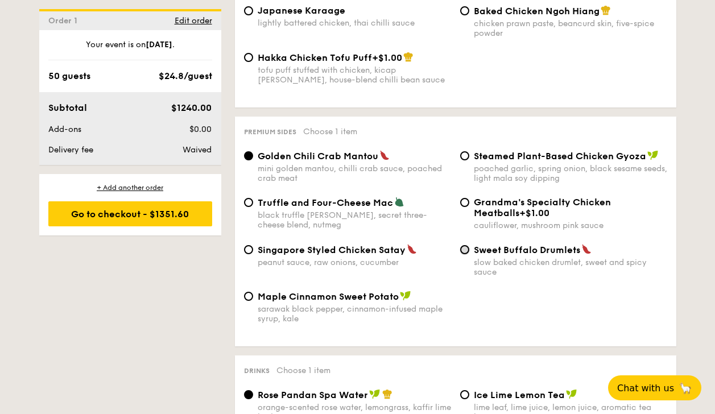
click at [465, 245] on input "Sweet Buffalo Drumlets slow baked chicken drumlet, sweet and spicy sauce" at bounding box center [464, 249] width 9 height 9
radio input "true"
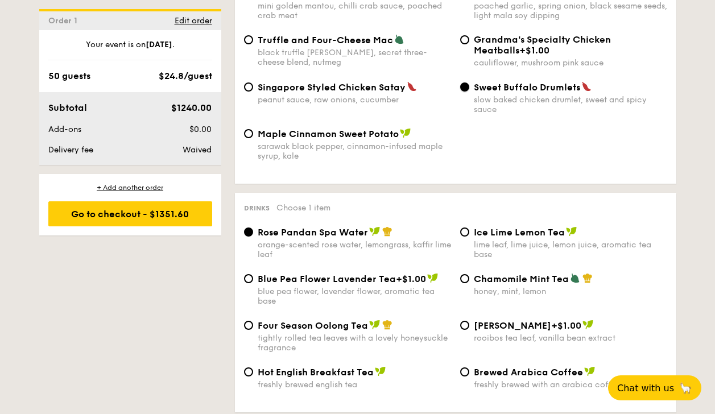
scroll to position [2319, 0]
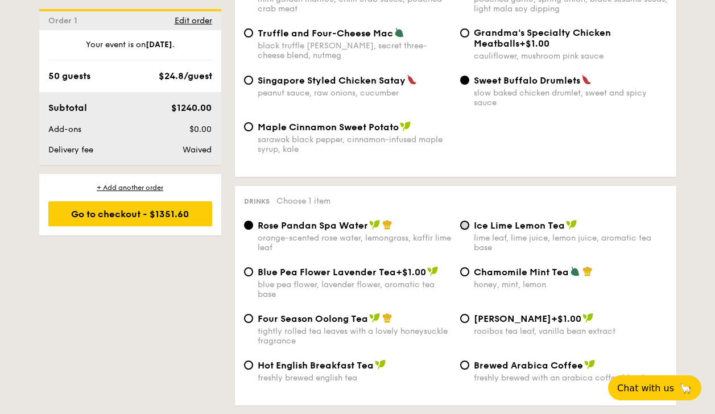
click at [468, 221] on input "Ice Lime Lemon Tea lime leaf, lime juice, lemon juice, aromatic tea base" at bounding box center [464, 225] width 9 height 9
radio input "true"
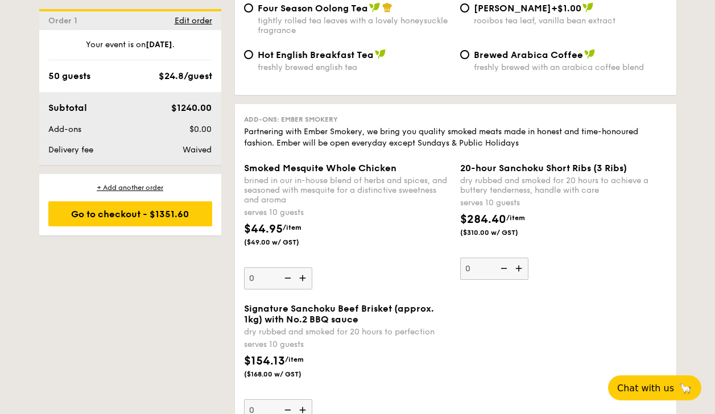
scroll to position [2772, 0]
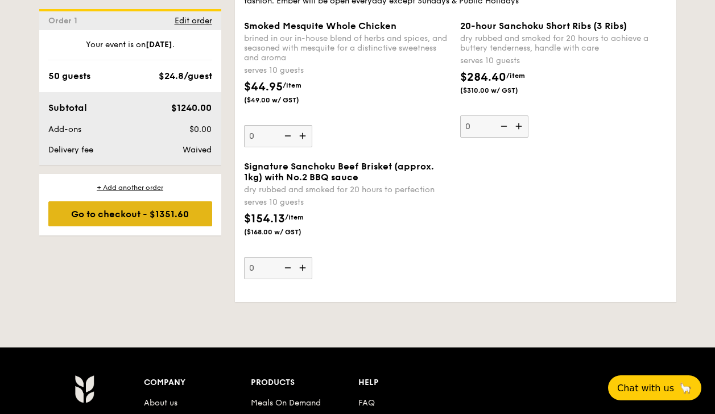
click at [190, 206] on div "Go to checkout - $1351.60" at bounding box center [130, 213] width 164 height 25
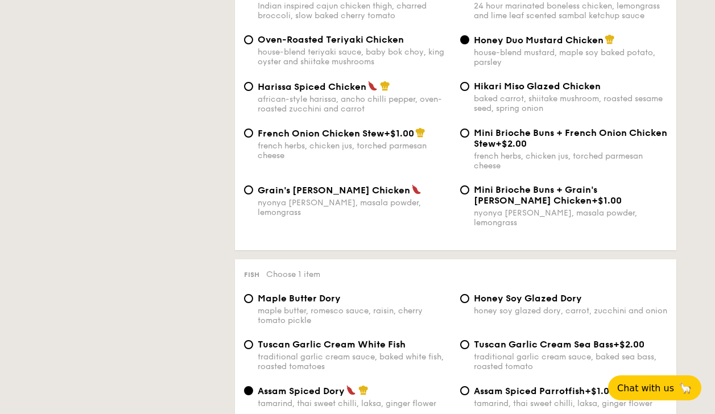
scroll to position [336, 0]
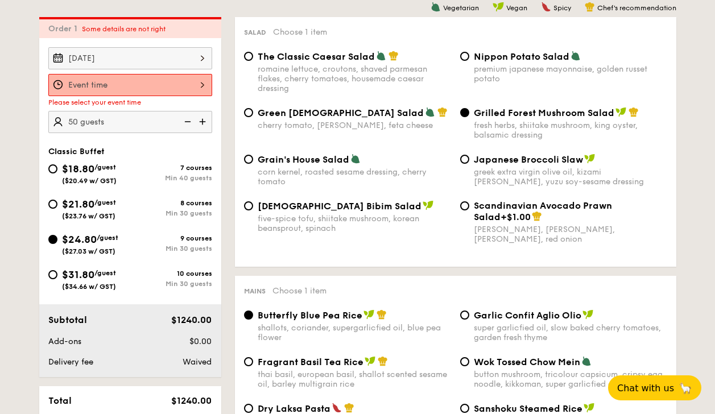
click at [190, 83] on input "Smoked Mesquite Whole Chicken brined in our in-house blend of herbs and spices,…" at bounding box center [130, 85] width 164 height 22
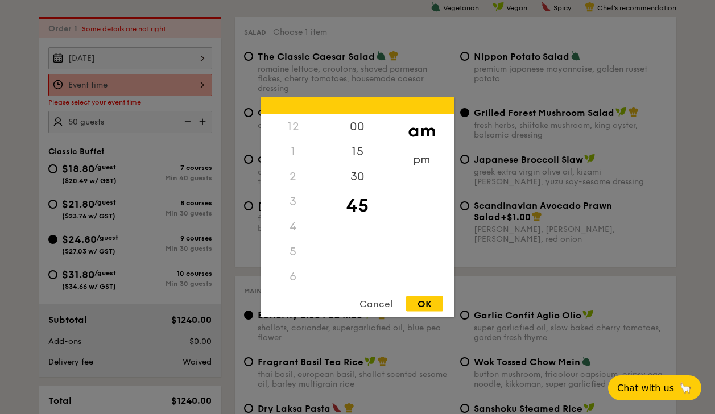
scroll to position [135, 0]
click at [420, 164] on div "pm" at bounding box center [422, 163] width 64 height 33
click at [362, 125] on div "00" at bounding box center [357, 130] width 64 height 33
click at [299, 126] on div "12" at bounding box center [293, 130] width 64 height 33
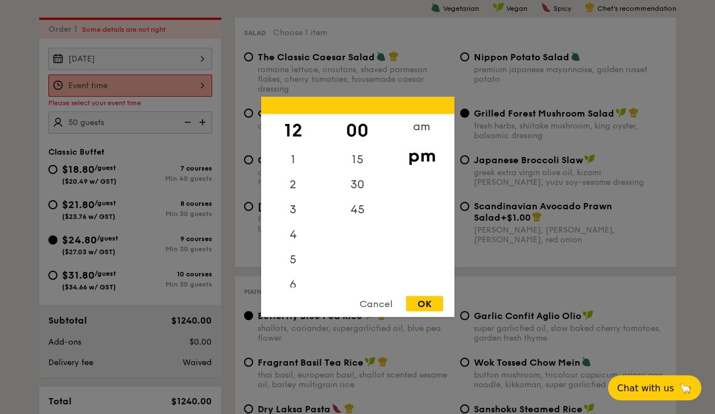
click at [430, 299] on div "OK" at bounding box center [424, 303] width 37 height 15
type input "12:00PM"
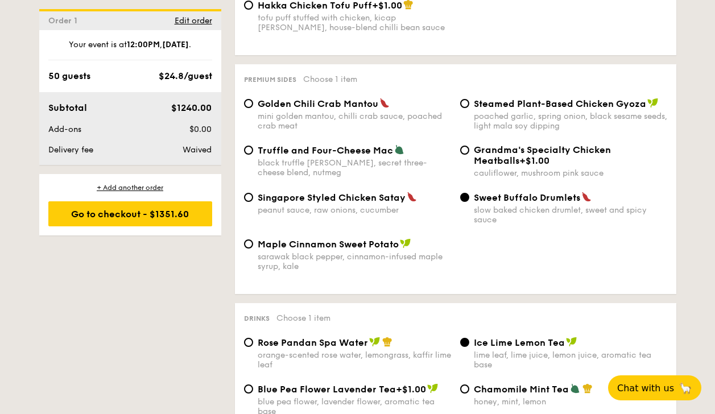
scroll to position [2203, 0]
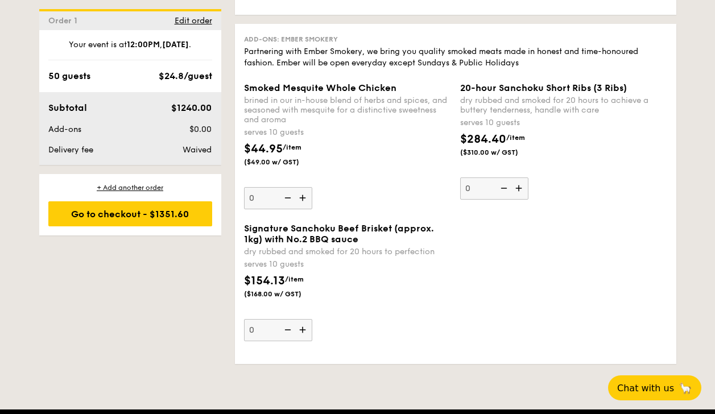
scroll to position [2712, 0]
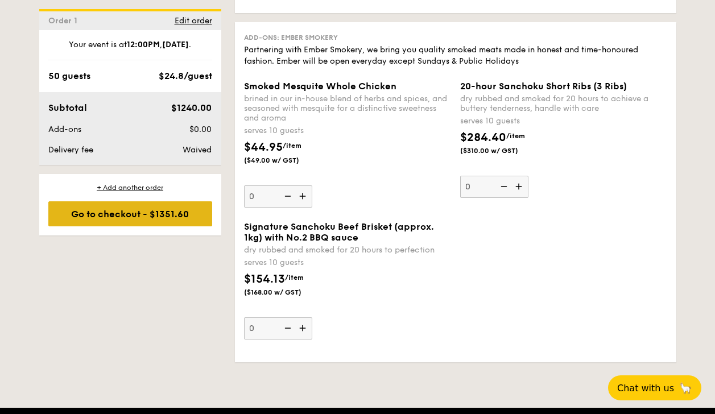
click at [192, 213] on div "Go to checkout - $1351.60" at bounding box center [130, 213] width 164 height 25
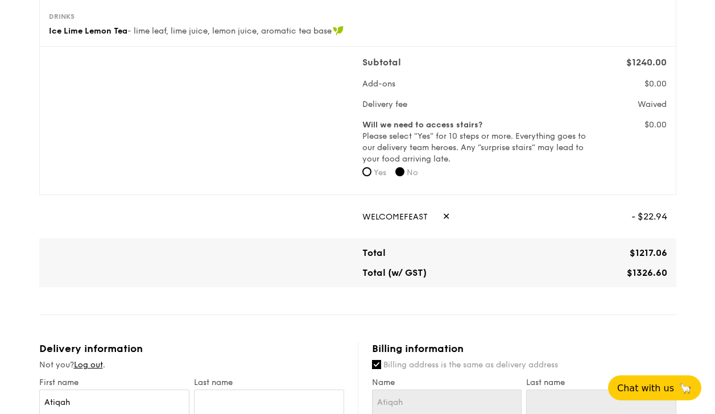
scroll to position [399, 0]
click at [447, 218] on span "✕" at bounding box center [446, 217] width 7 height 25
click at [432, 220] on input "text" at bounding box center [497, 217] width 270 height 25
click at [402, 226] on input "text" at bounding box center [497, 217] width 270 height 25
type input "WELCOMEFEAST"
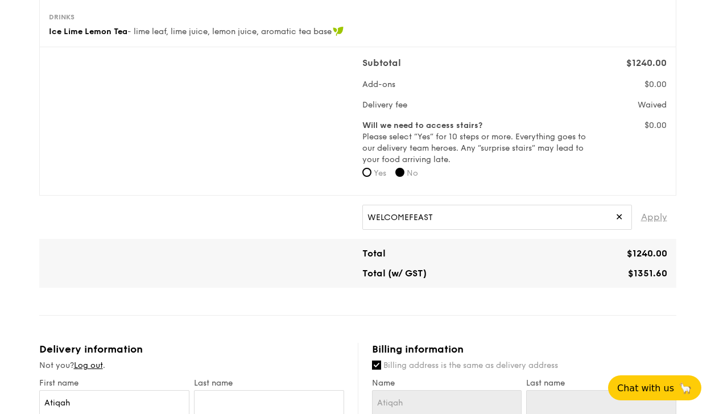
click at [658, 222] on span "Apply" at bounding box center [654, 217] width 26 height 25
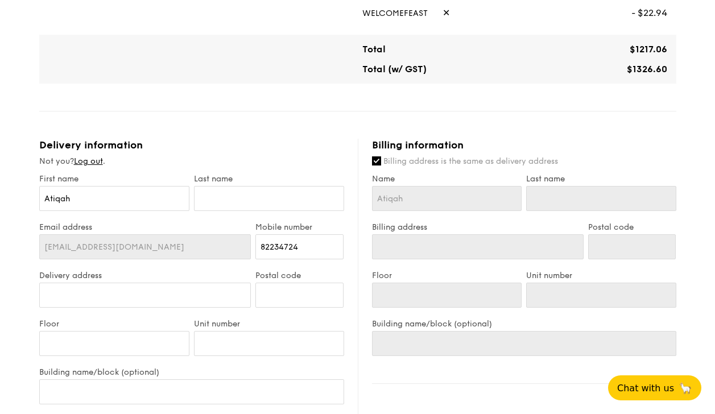
scroll to position [628, 0]
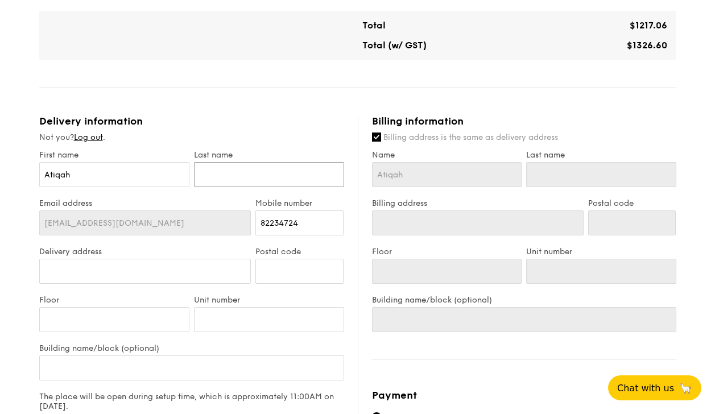
drag, startPoint x: 259, startPoint y: 175, endPoint x: 259, endPoint y: 168, distance: 7.4
click at [259, 168] on input "text" at bounding box center [269, 174] width 150 height 25
type input "Alias"
click at [210, 267] on input "Delivery address" at bounding box center [145, 271] width 212 height 25
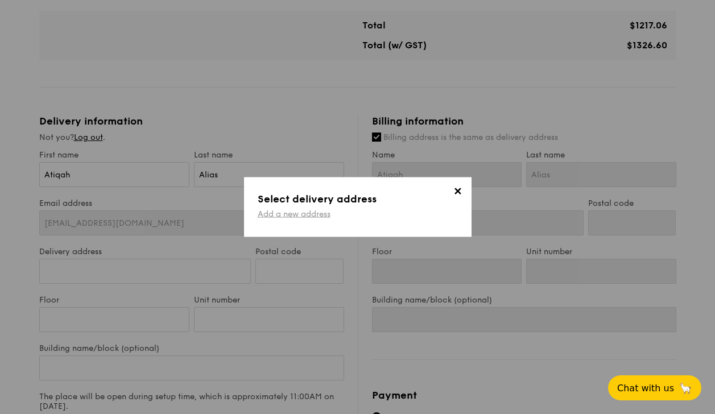
click at [322, 209] on link "Add a new address" at bounding box center [294, 214] width 73 height 10
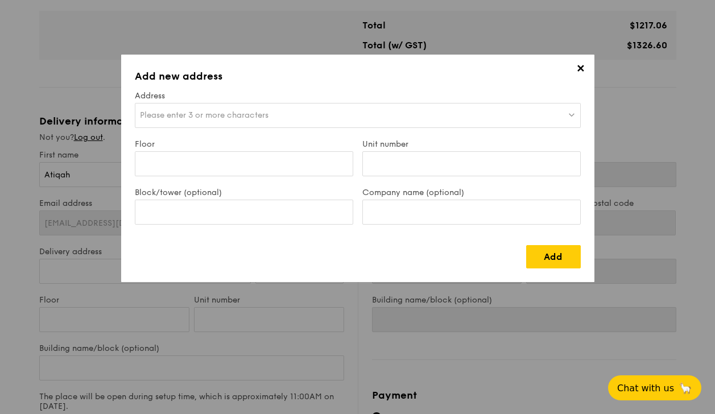
click at [228, 116] on span "Please enter 3 or more characters" at bounding box center [204, 115] width 129 height 10
type input "Paya Lebar Quarter"
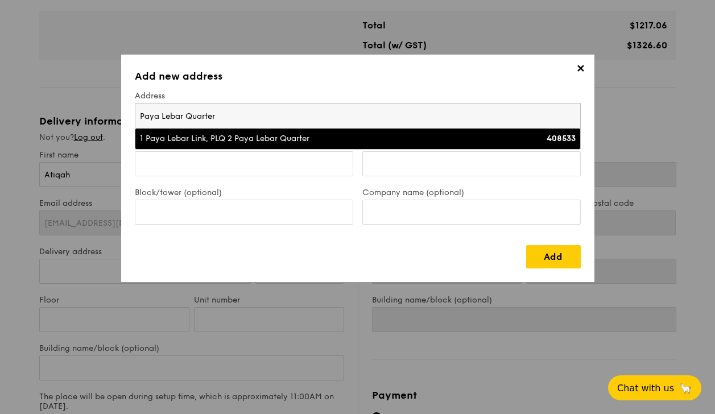
click at [223, 138] on div "1 Paya Lebar Link, PLQ 2 Paya Lebar Quarter" at bounding box center [303, 138] width 327 height 11
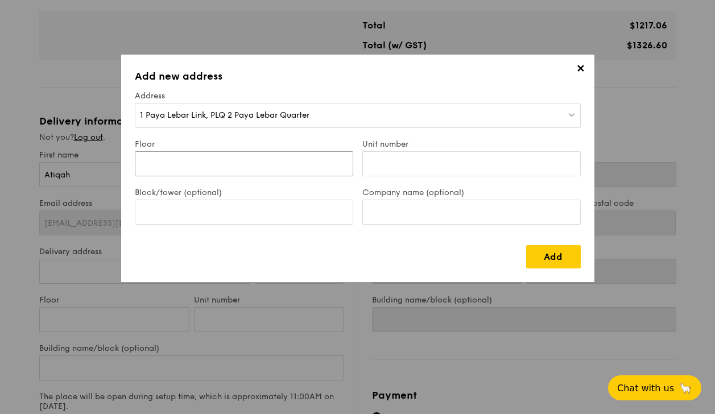
click at [231, 163] on input "Floor" at bounding box center [244, 163] width 218 height 25
type input "Level 9"
click at [406, 158] on input "Unit number" at bounding box center [471, 163] width 218 height 25
paste input "[STREET_ADDRESS]"
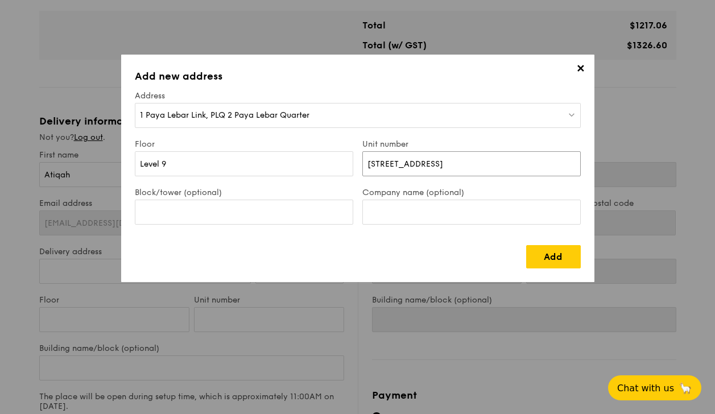
drag, startPoint x: 385, startPoint y: 166, endPoint x: 300, endPoint y: 165, distance: 84.2
click at [300, 164] on div "Floor [STREET_ADDRESS]" at bounding box center [357, 163] width 455 height 48
drag, startPoint x: 397, startPoint y: 163, endPoint x: 600, endPoint y: 163, distance: 203.7
click at [600, 163] on div "✕ Add new address Address [STREET_ADDRESS] [STREET_ADDRESS] Block/tower (option…" at bounding box center [357, 207] width 715 height 414
type input "[STREET_ADDRESS]"
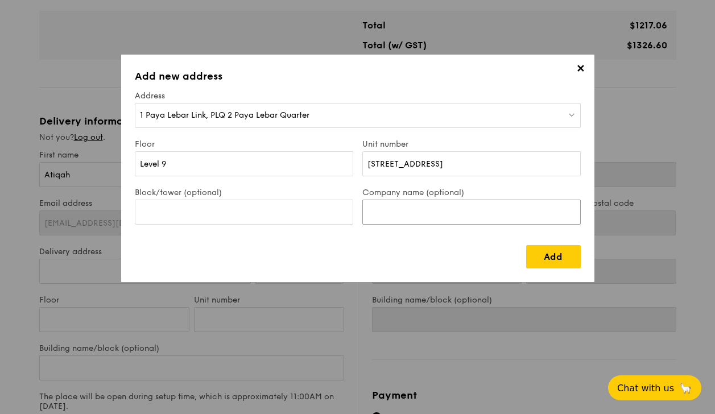
click at [441, 210] on input "Company name (optional)" at bounding box center [471, 212] width 218 height 25
click at [442, 216] on input "SkillsFuture singappore" at bounding box center [471, 212] width 218 height 25
type input "SkillsFuture [GEOGRAPHIC_DATA]"
drag, startPoint x: 564, startPoint y: 162, endPoint x: 394, endPoint y: 158, distance: 170.2
click at [394, 158] on input "[STREET_ADDRESS]" at bounding box center [471, 163] width 218 height 25
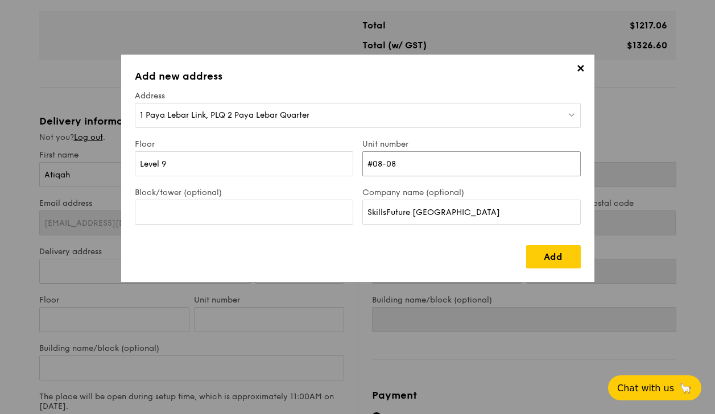
drag, startPoint x: 403, startPoint y: 164, endPoint x: 379, endPoint y: 160, distance: 24.2
click at [379, 160] on input "#08-08" at bounding box center [471, 163] width 218 height 25
click at [356, 253] on div "Add" at bounding box center [358, 252] width 446 height 32
drag, startPoint x: 379, startPoint y: 160, endPoint x: 365, endPoint y: 159, distance: 13.7
click at [365, 159] on input "#09" at bounding box center [471, 163] width 218 height 25
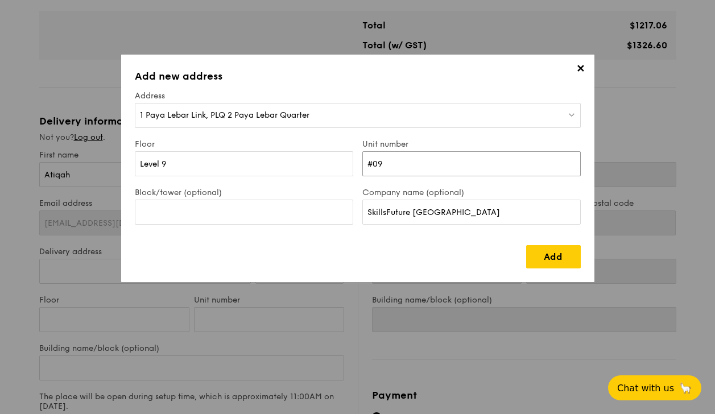
drag, startPoint x: 389, startPoint y: 160, endPoint x: 353, endPoint y: 165, distance: 35.6
click at [352, 165] on div "Floor Level 9 Unit number #09" at bounding box center [357, 163] width 455 height 48
type input "n"
type input "NA"
click at [551, 258] on link "Add" at bounding box center [553, 256] width 55 height 23
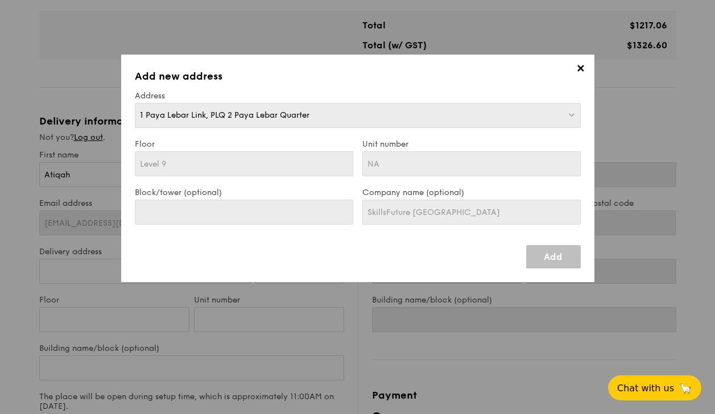
type input "1 Paya Lebar Link, PLQ 2 Paya Lebar Quarter"
type input "408533"
type input "Level 9"
type input "NA"
type input "1 Paya Lebar Link, PLQ 2 Paya Lebar Quarter"
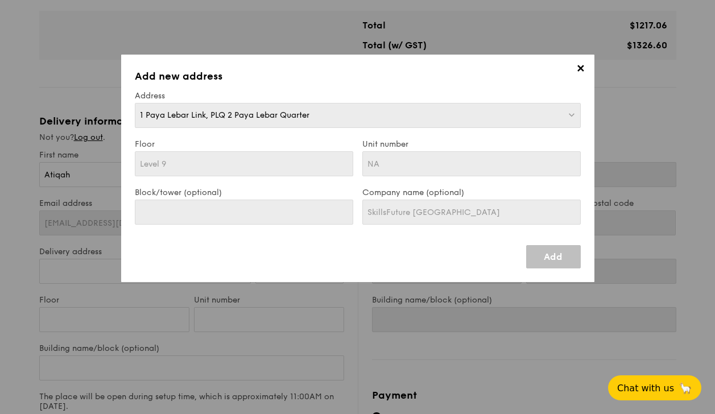
type input "408533"
type input "Level 9"
type input "NA"
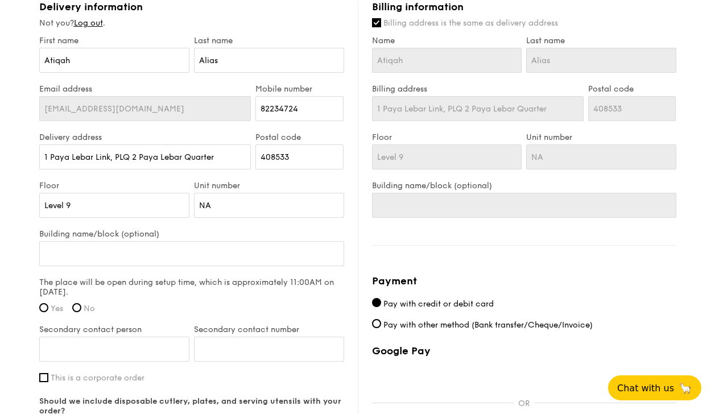
scroll to position [799, 0]
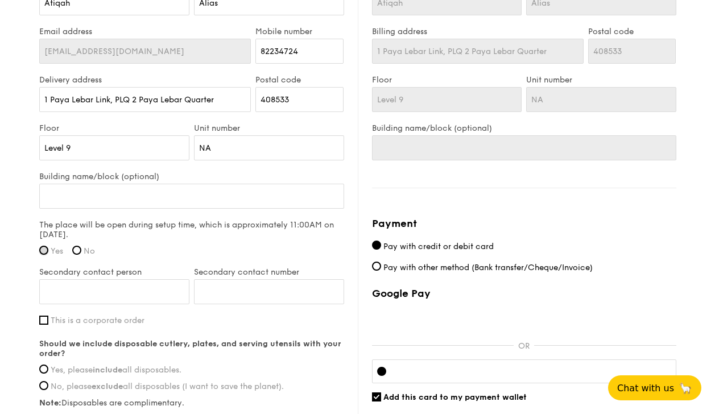
click at [44, 253] on input "Yes" at bounding box center [43, 250] width 9 height 9
radio input "true"
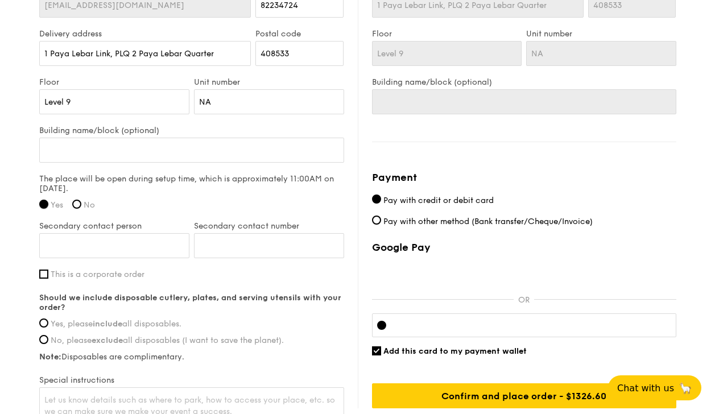
scroll to position [856, 0]
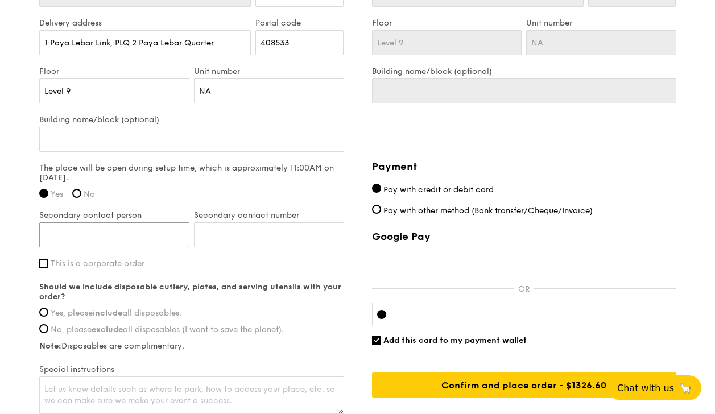
click at [141, 244] on input "Secondary contact person" at bounding box center [114, 234] width 150 height 25
type input "[PERSON_NAME]"
click at [233, 227] on input "Secondary contact number" at bounding box center [269, 234] width 150 height 25
type input "84480288"
click at [220, 202] on div "The place will be open during setup time, which is approximately 11:00AM on [DA…" at bounding box center [191, 184] width 305 height 43
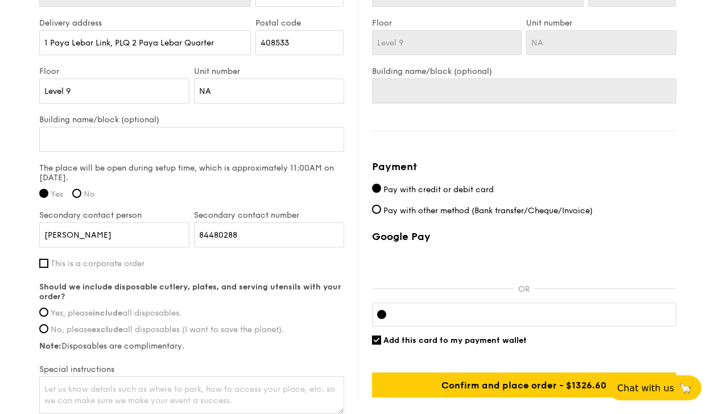
click at [126, 260] on span "This is a corporate order" at bounding box center [98, 264] width 94 height 10
click at [48, 260] on input "This is a corporate order" at bounding box center [43, 263] width 9 height 9
checkbox input "true"
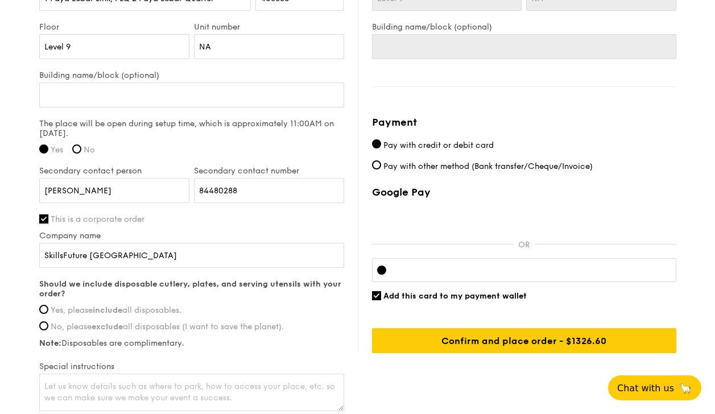
scroll to position [970, 0]
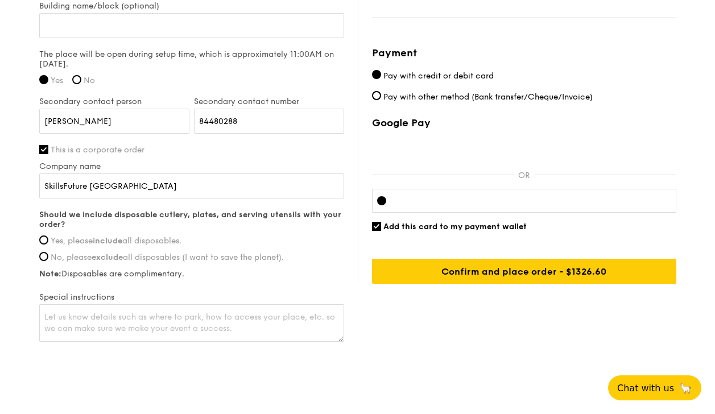
click at [107, 236] on strong "include" at bounding box center [108, 241] width 30 height 10
click at [48, 236] on input "Yes, please include all disposables." at bounding box center [43, 240] width 9 height 9
radio input "true"
click at [93, 312] on textarea at bounding box center [191, 323] width 305 height 38
type textarea "P"
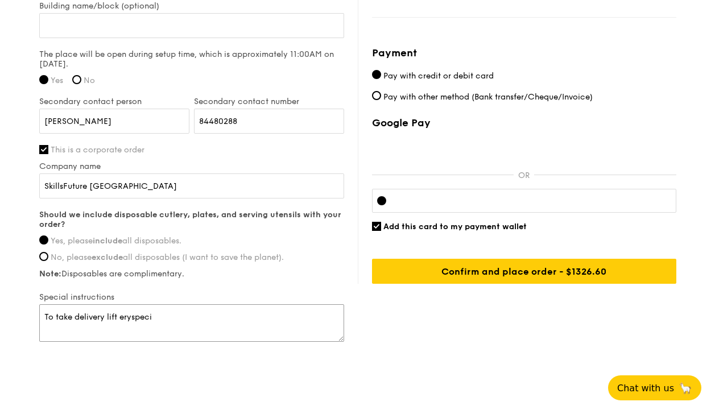
type textarea "To take delivery lift eryspeci"
drag, startPoint x: 223, startPoint y: 332, endPoint x: 500, endPoint y: 194, distance: 309.7
click at [226, 329] on textarea "To take delivery lift eryspeci" at bounding box center [191, 323] width 305 height 38
click at [76, 321] on textarea "To take delivery lift eryspeci" at bounding box center [191, 323] width 305 height 38
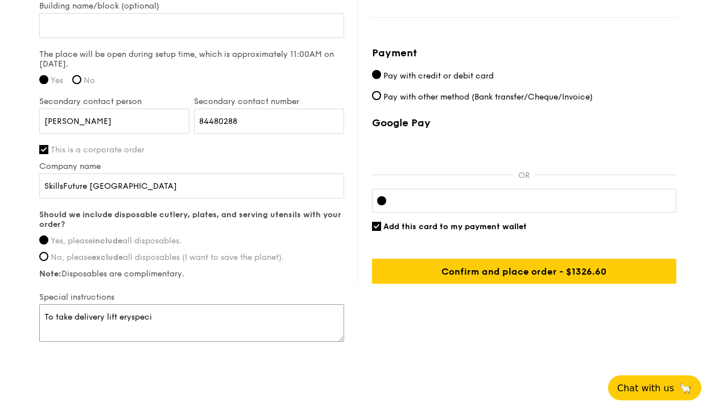
click at [74, 319] on textarea "To take delivery lift eryspeci" at bounding box center [191, 323] width 305 height 38
click at [89, 313] on textarea "To take delivery lift eryspeci" at bounding box center [191, 323] width 305 height 38
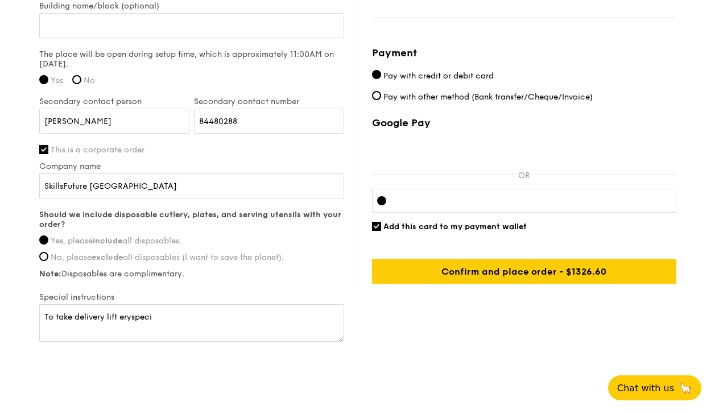
click at [551, 341] on div "Delivery information Not you? Log out . First name [PERSON_NAME] Last name [PER…" at bounding box center [357, 58] width 637 height 572
click at [456, 209] on div at bounding box center [524, 201] width 304 height 24
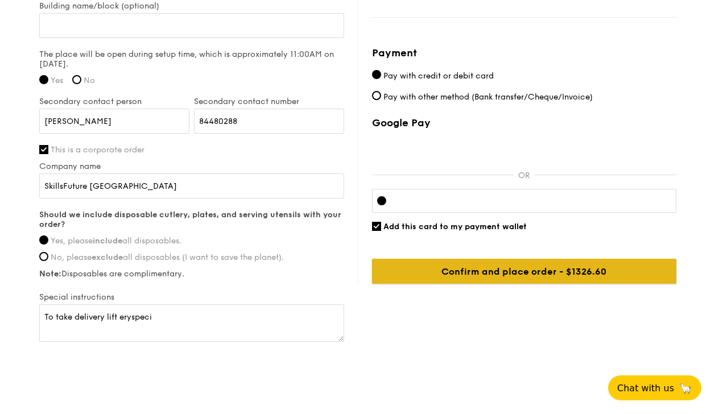
click at [518, 271] on input "Confirm and place order - $1326.60" at bounding box center [524, 271] width 304 height 25
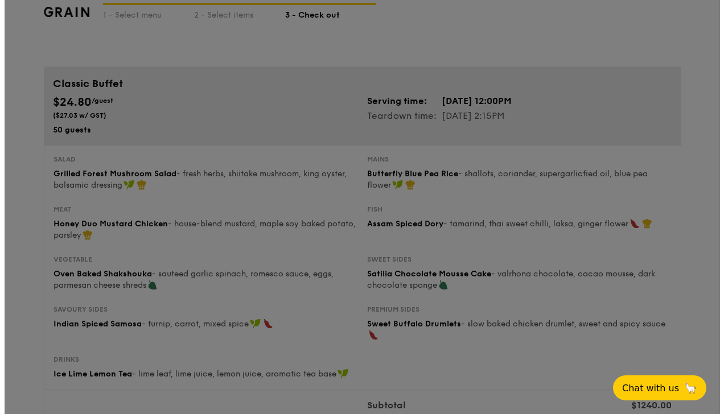
scroll to position [0, 0]
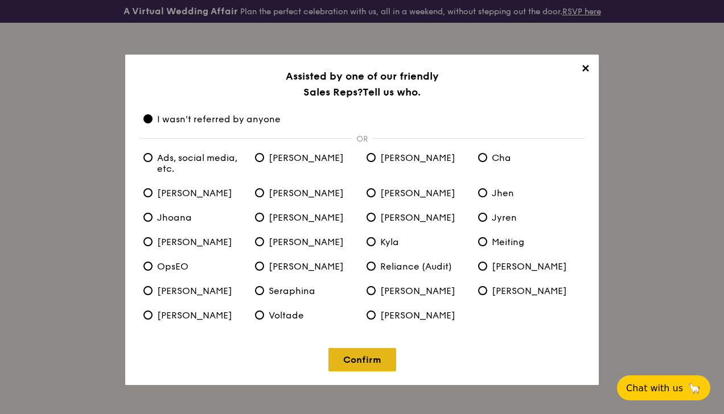
click at [362, 358] on link "Confirm" at bounding box center [362, 359] width 68 height 23
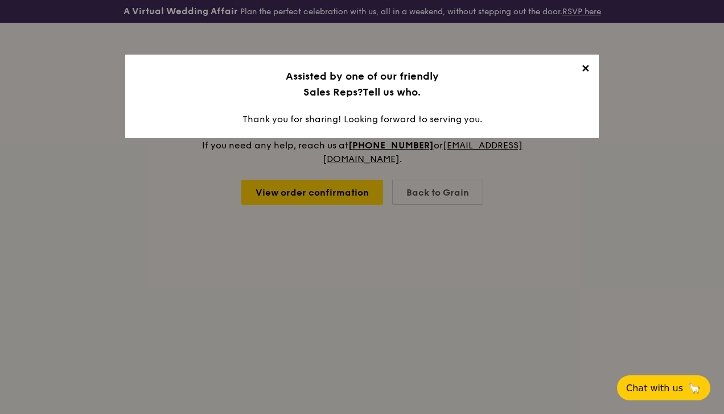
click at [585, 67] on span "✕" at bounding box center [585, 71] width 16 height 16
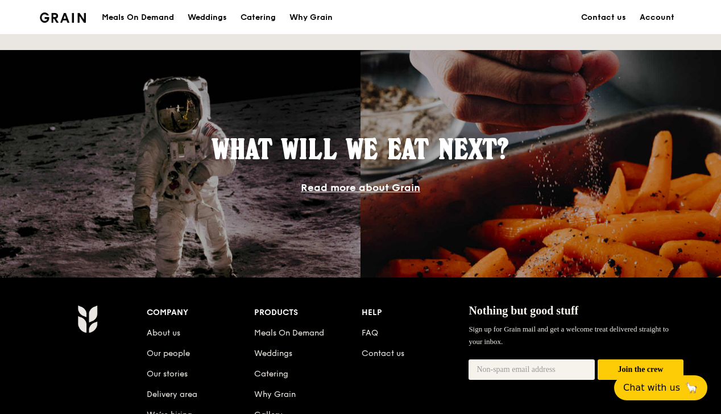
scroll to position [1024, 0]
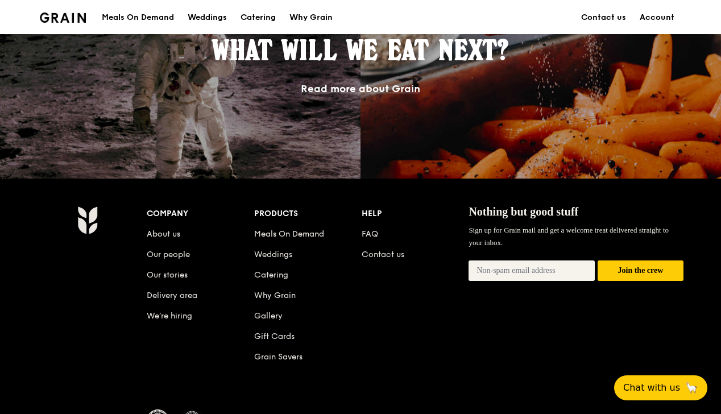
click at [578, 281] on input "email" at bounding box center [532, 271] width 126 height 20
type input "atiqah.ssg@gmail.com"
click at [655, 277] on button "Join the crew" at bounding box center [641, 271] width 86 height 21
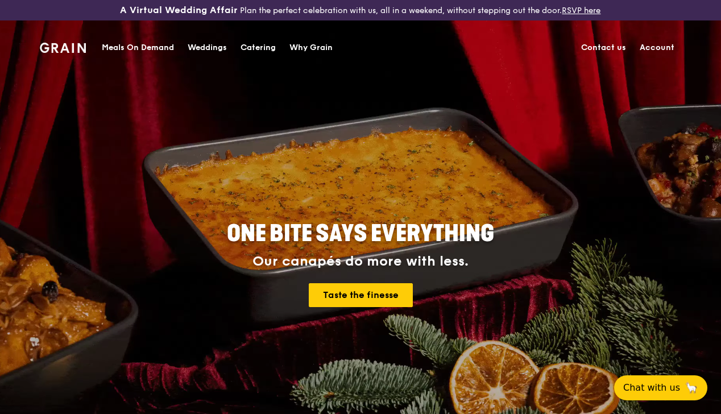
scroll to position [438, 0]
